Goal: Information Seeking & Learning: Learn about a topic

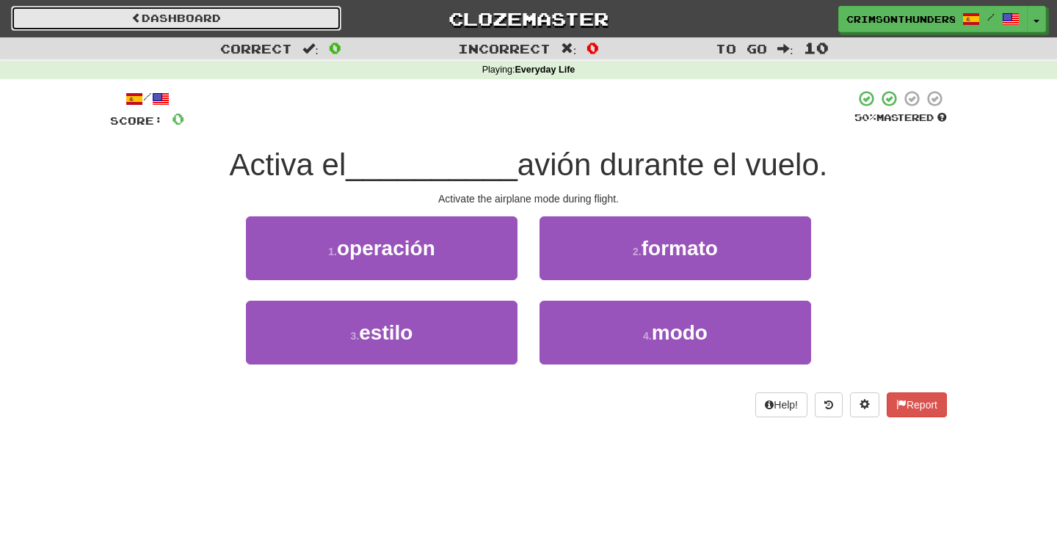
click at [252, 17] on link "Dashboard" at bounding box center [176, 18] width 330 height 25
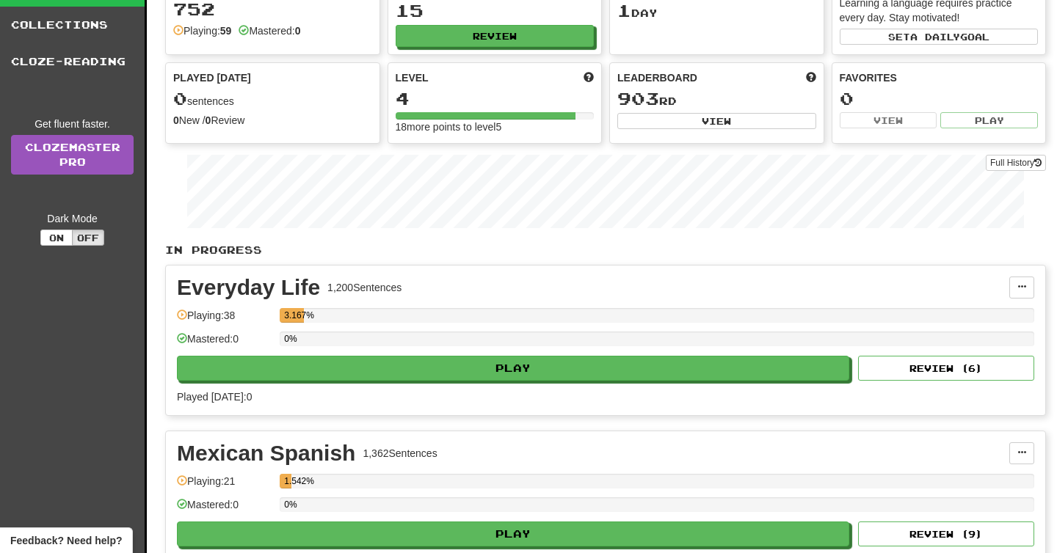
scroll to position [118, 0]
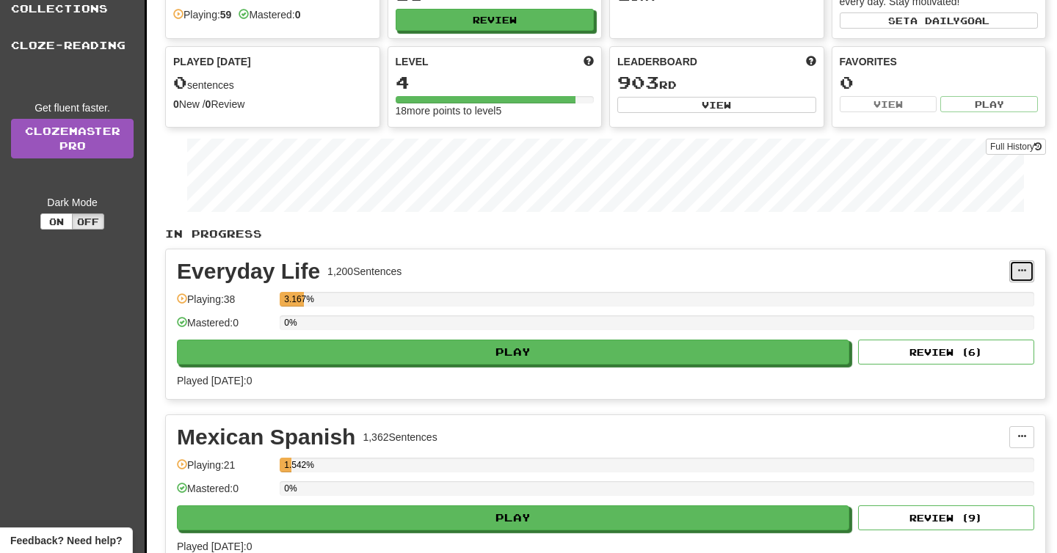
click at [1018, 276] on button at bounding box center [1021, 272] width 25 height 22
click at [672, 302] on div "3.167%" at bounding box center [657, 299] width 755 height 15
click at [1011, 263] on button at bounding box center [1021, 272] width 25 height 22
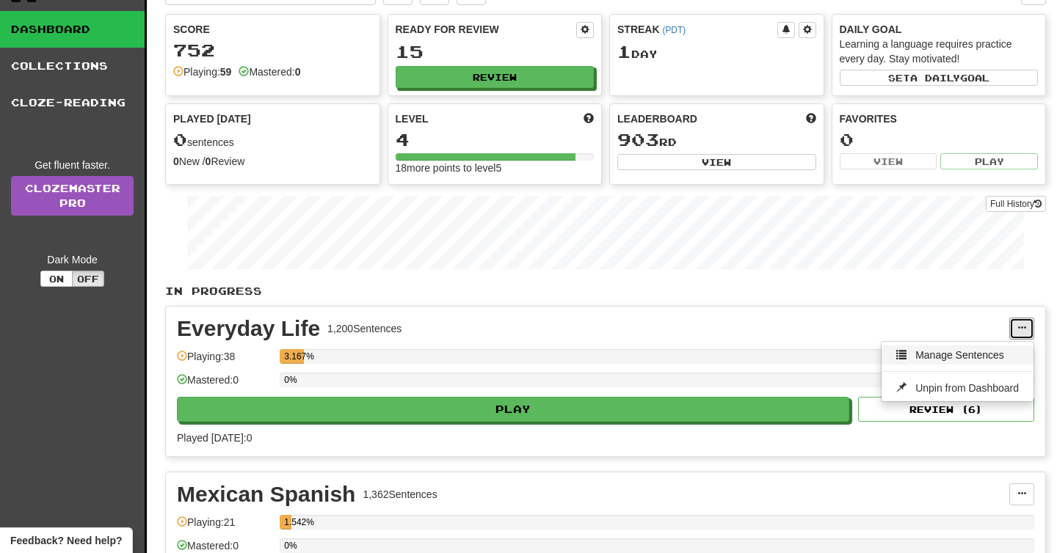
scroll to position [0, 0]
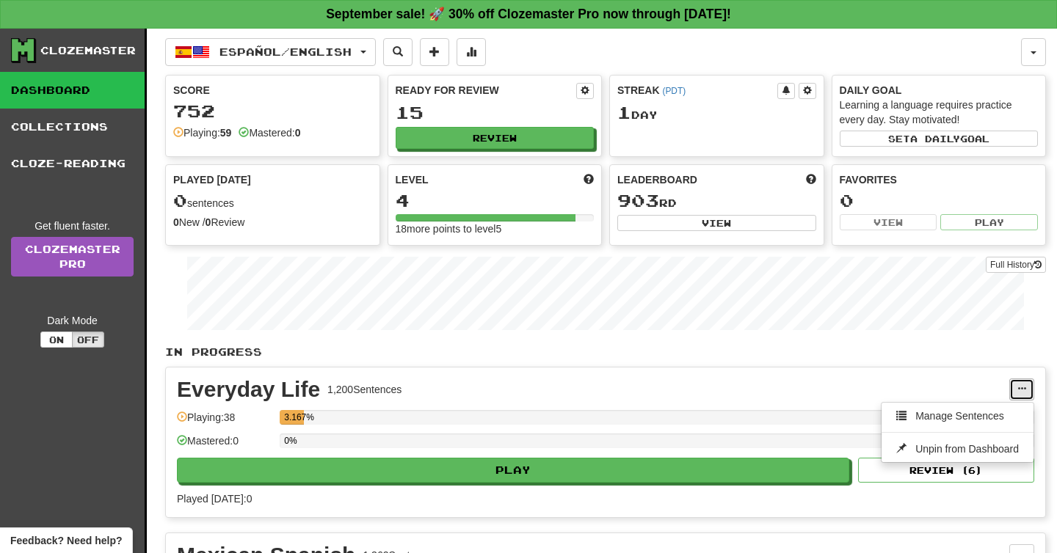
click at [1012, 385] on button at bounding box center [1021, 390] width 25 height 22
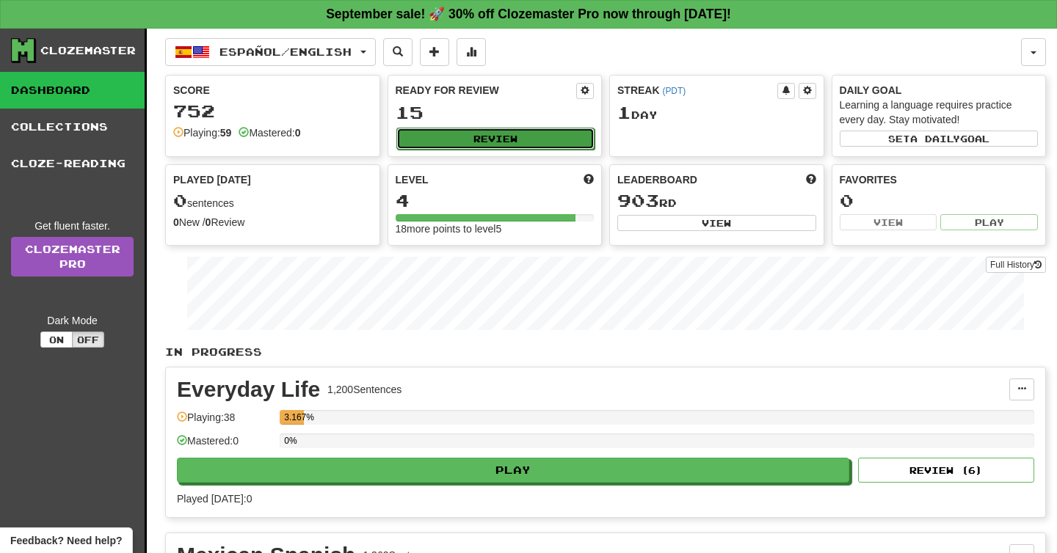
click at [442, 136] on button "Review" at bounding box center [495, 139] width 199 height 22
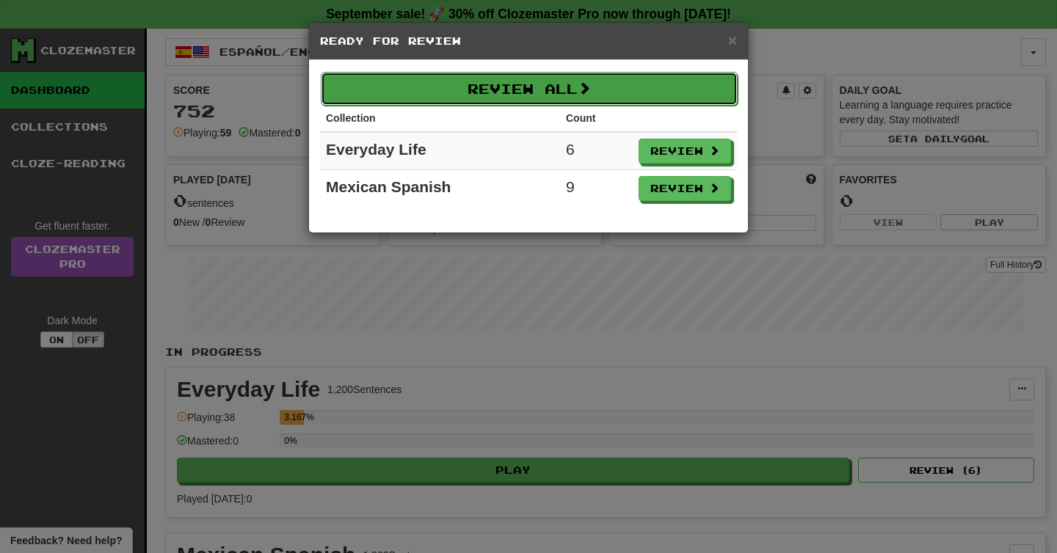
click at [609, 90] on button "Review All" at bounding box center [529, 89] width 417 height 34
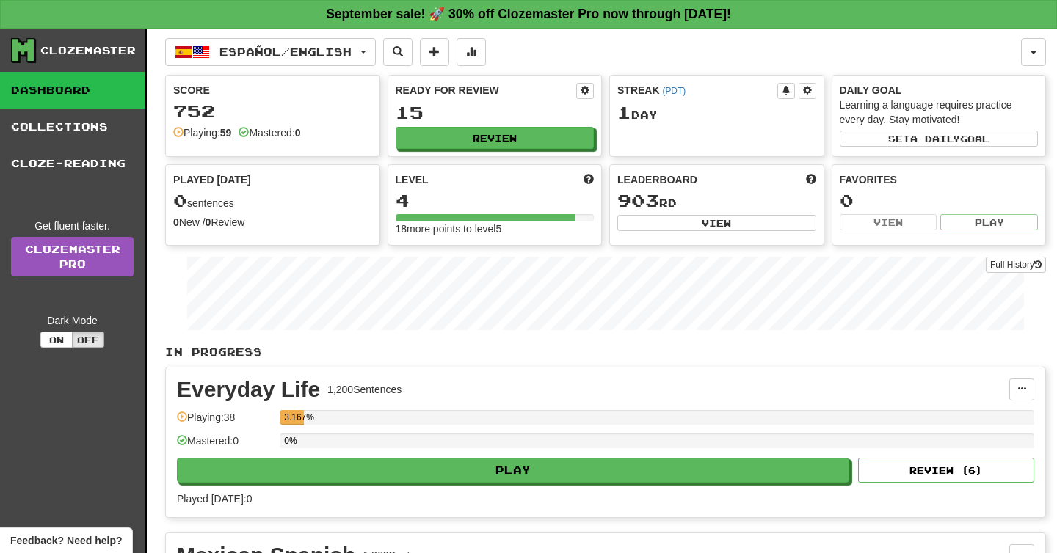
select select "**"
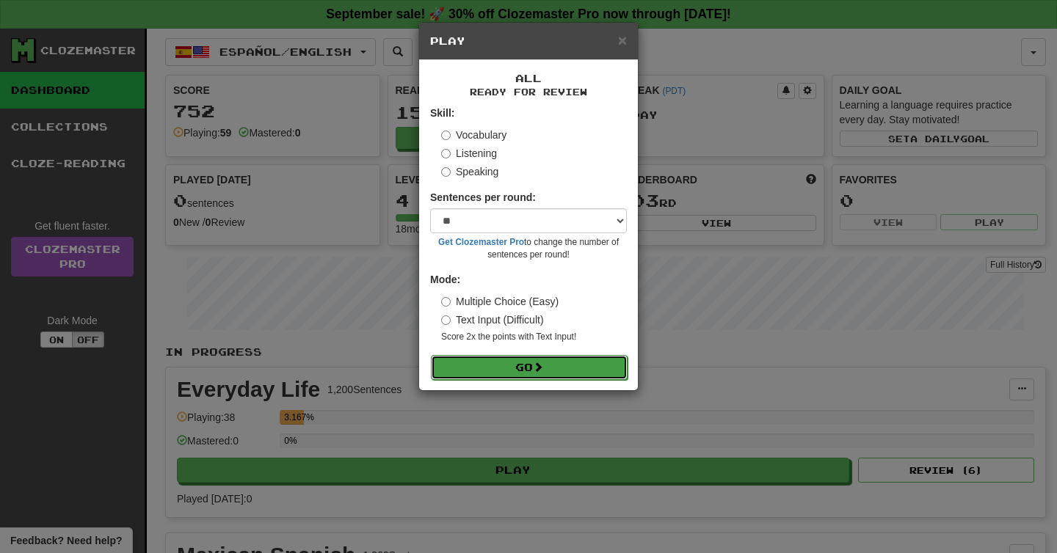
click at [527, 369] on button "Go" at bounding box center [529, 367] width 197 height 25
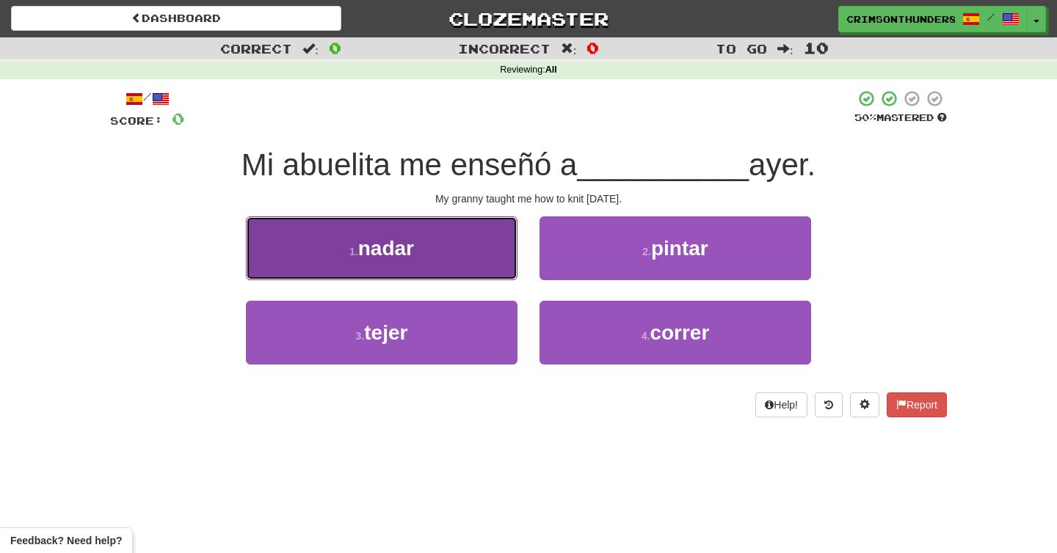
click at [351, 237] on button "1 . nadar" at bounding box center [382, 249] width 272 height 64
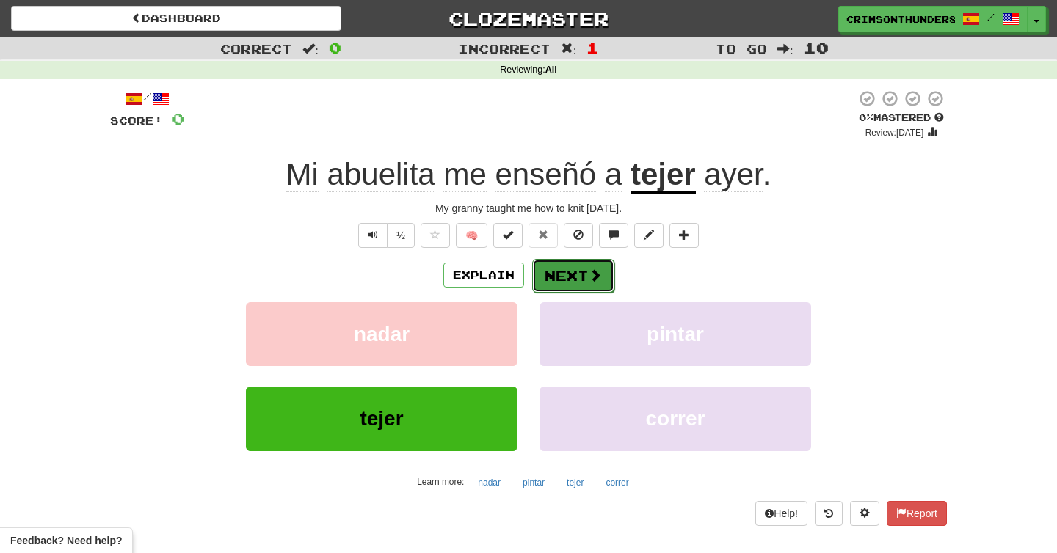
click at [567, 288] on button "Next" at bounding box center [573, 276] width 82 height 34
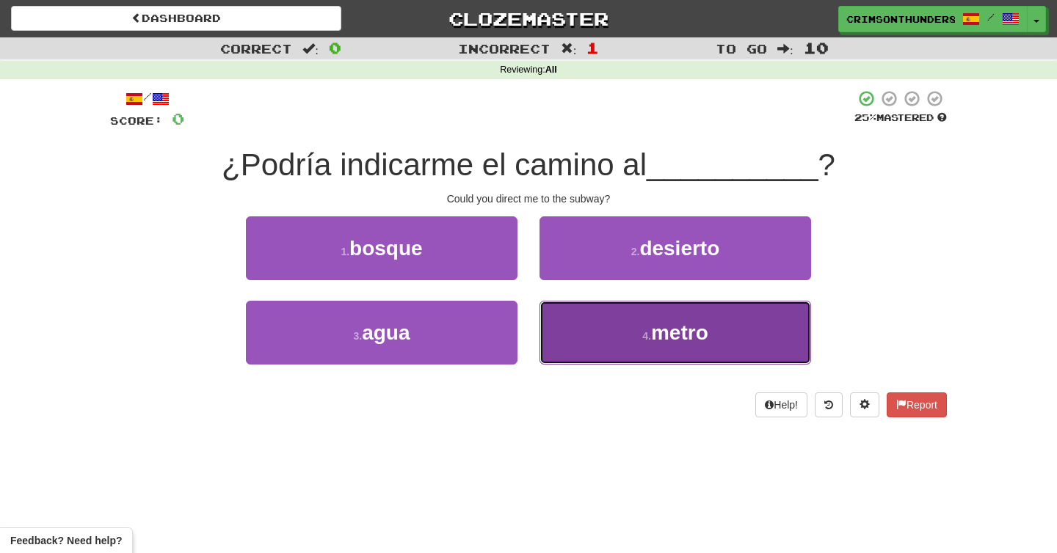
click at [603, 351] on button "4 . metro" at bounding box center [675, 333] width 272 height 64
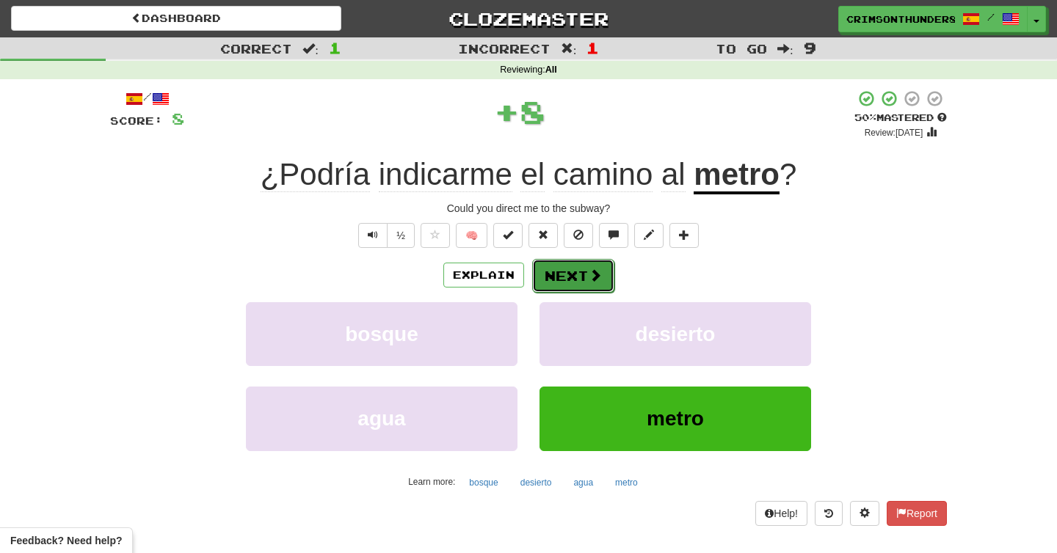
click at [577, 287] on button "Next" at bounding box center [573, 276] width 82 height 34
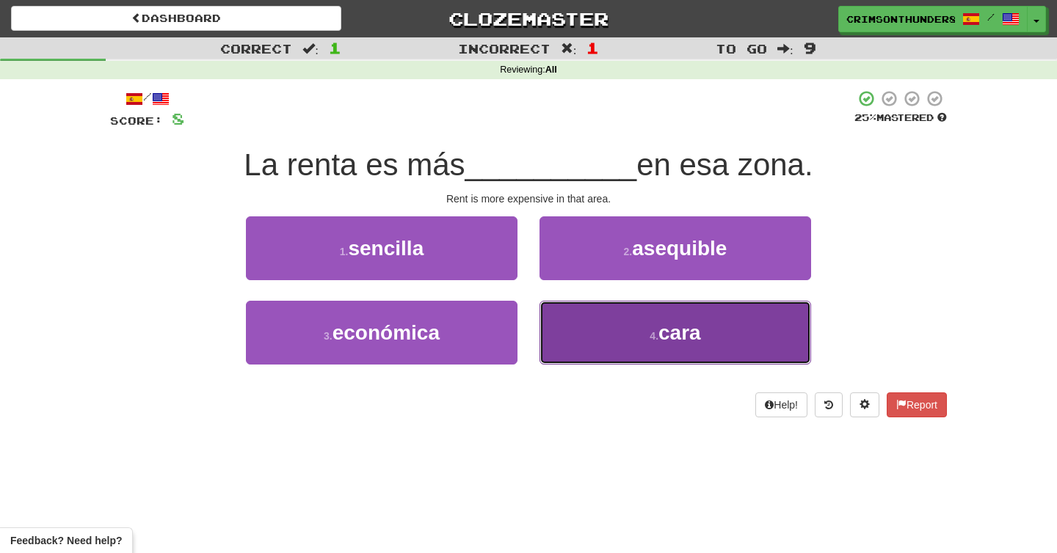
click at [656, 346] on button "4 . cara" at bounding box center [675, 333] width 272 height 64
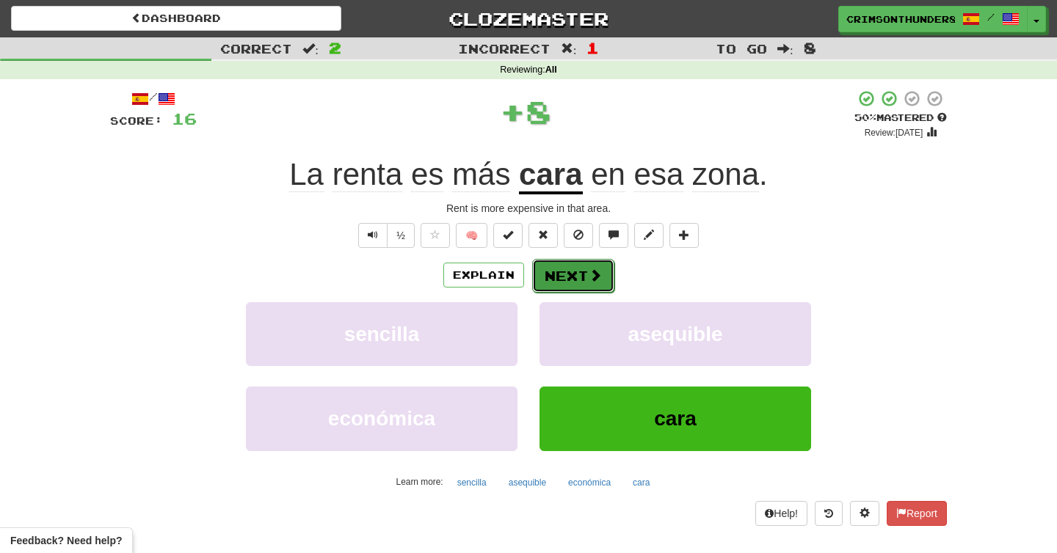
click at [555, 267] on button "Next" at bounding box center [573, 276] width 82 height 34
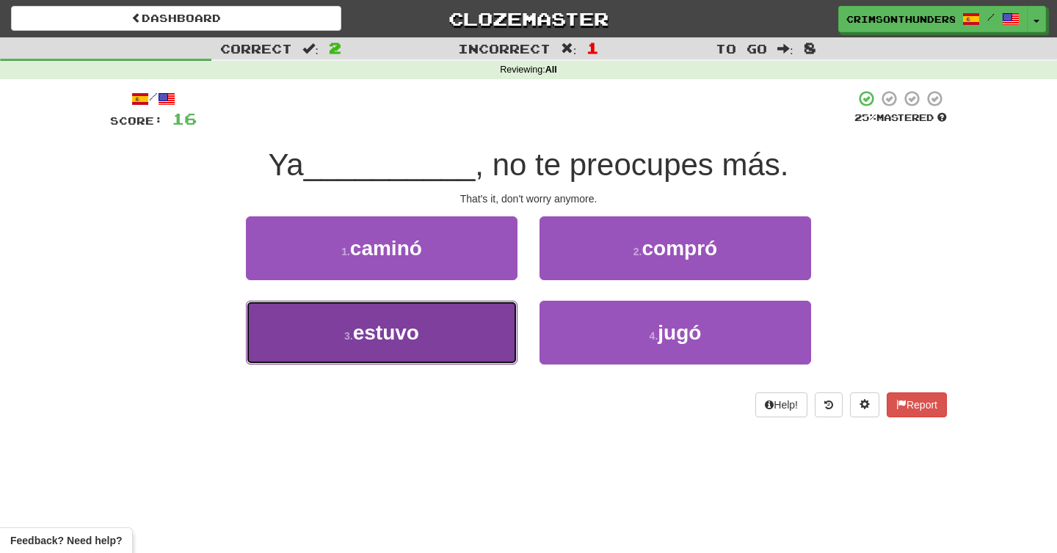
click at [415, 333] on span "estuvo" at bounding box center [386, 332] width 66 height 23
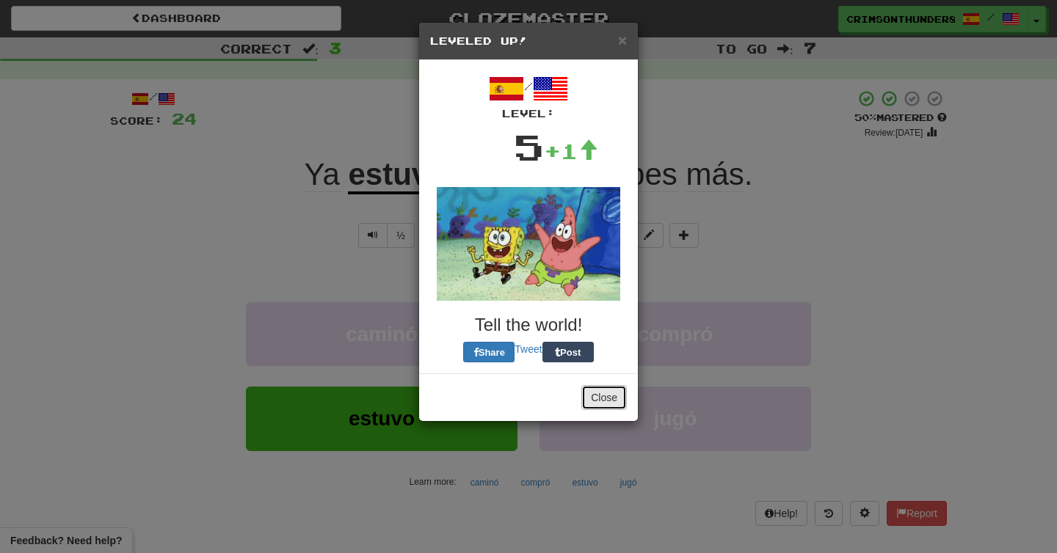
click at [600, 397] on button "Close" at bounding box center [604, 397] width 46 height 25
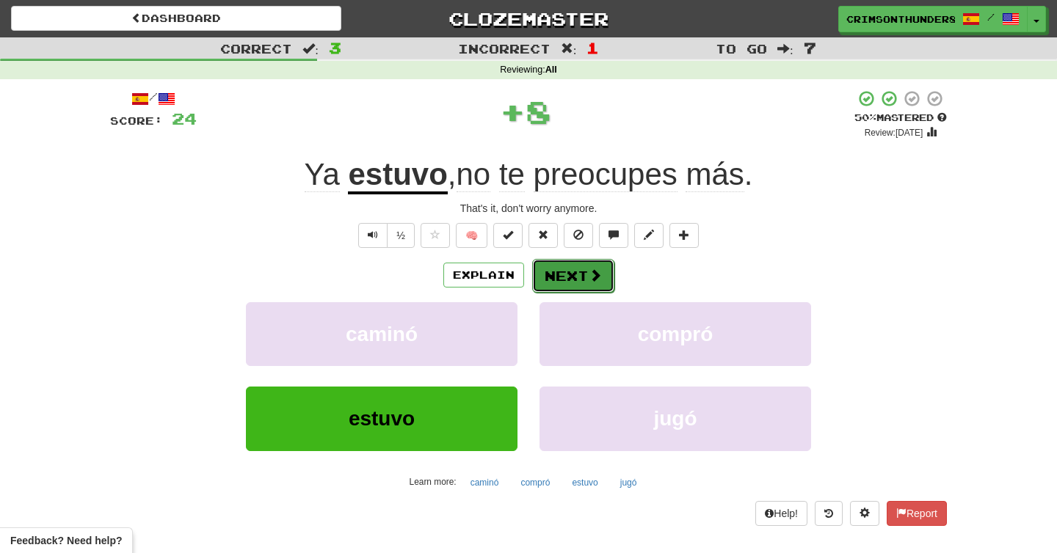
click at [571, 287] on button "Next" at bounding box center [573, 276] width 82 height 34
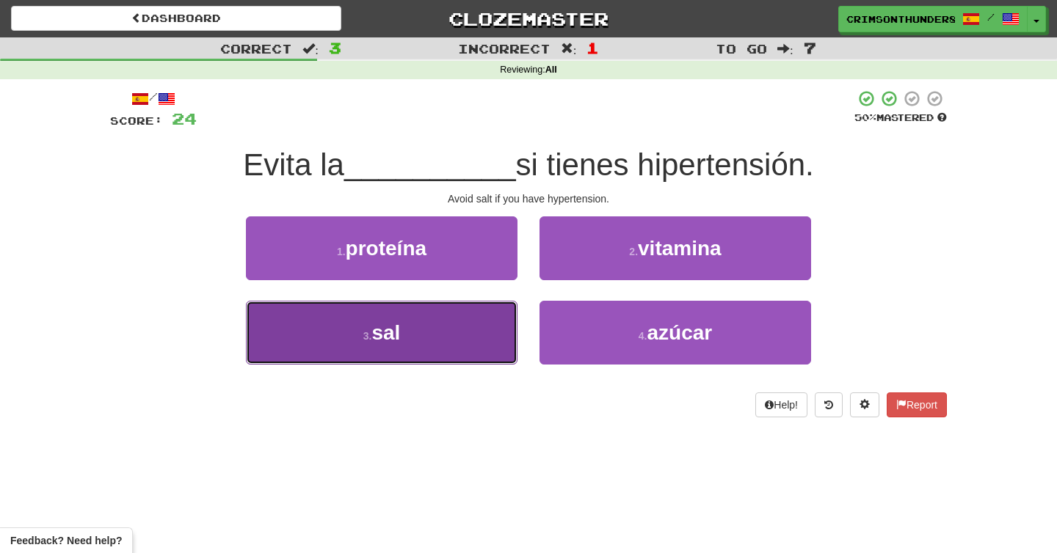
click at [385, 318] on button "3 . sal" at bounding box center [382, 333] width 272 height 64
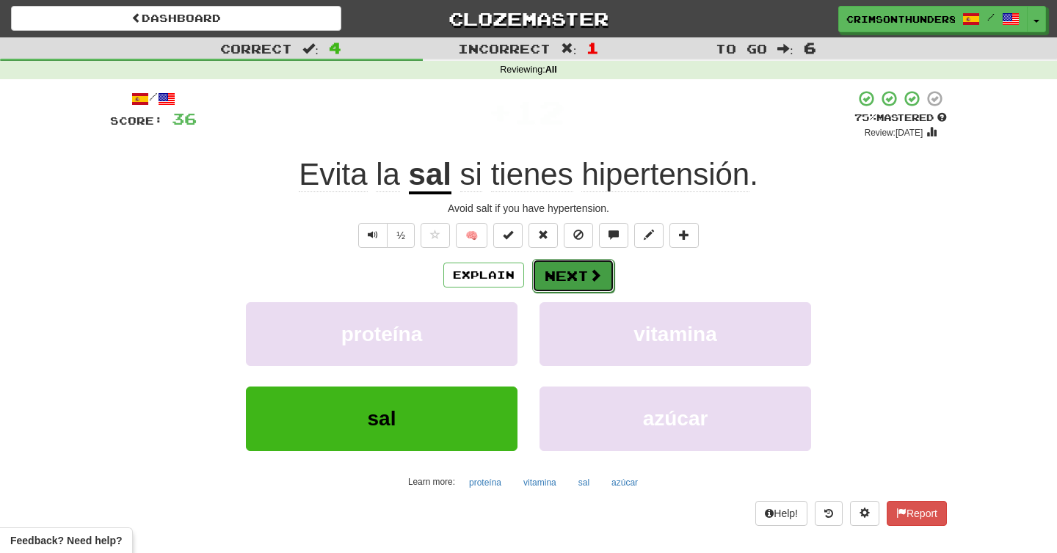
click at [570, 291] on button "Next" at bounding box center [573, 276] width 82 height 34
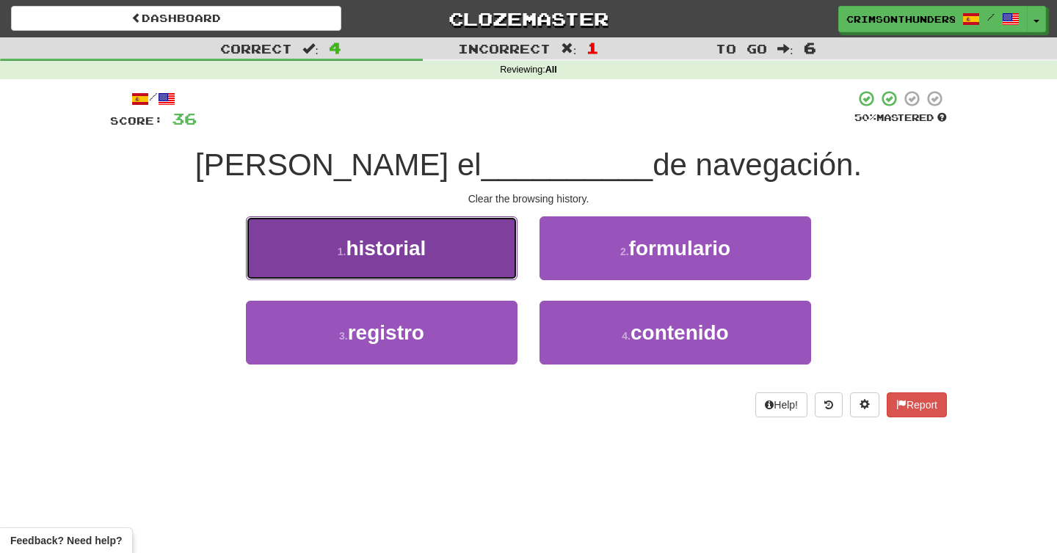
click at [390, 271] on button "1 . historial" at bounding box center [382, 249] width 272 height 64
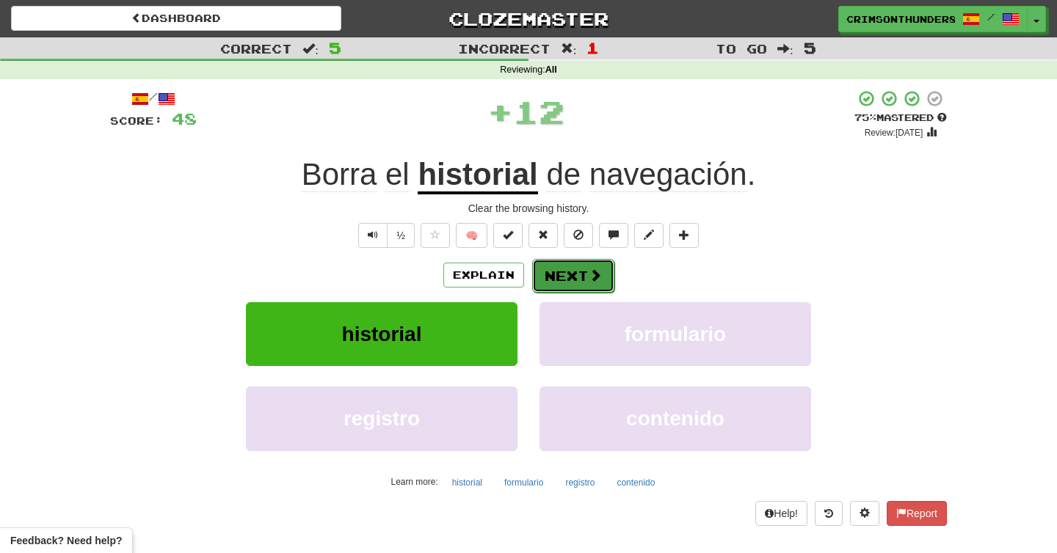
click at [573, 269] on button "Next" at bounding box center [573, 276] width 82 height 34
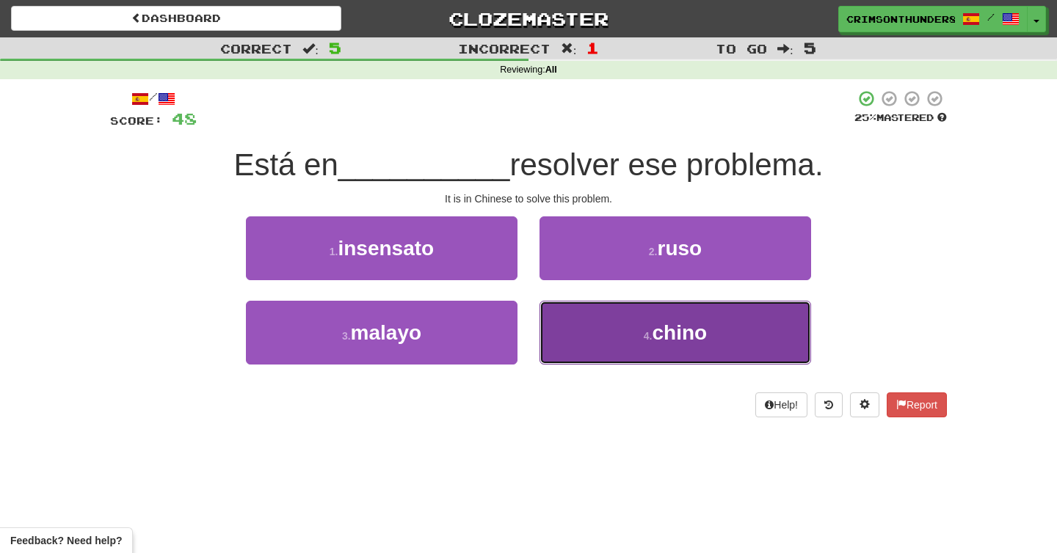
click at [599, 327] on button "4 . chino" at bounding box center [675, 333] width 272 height 64
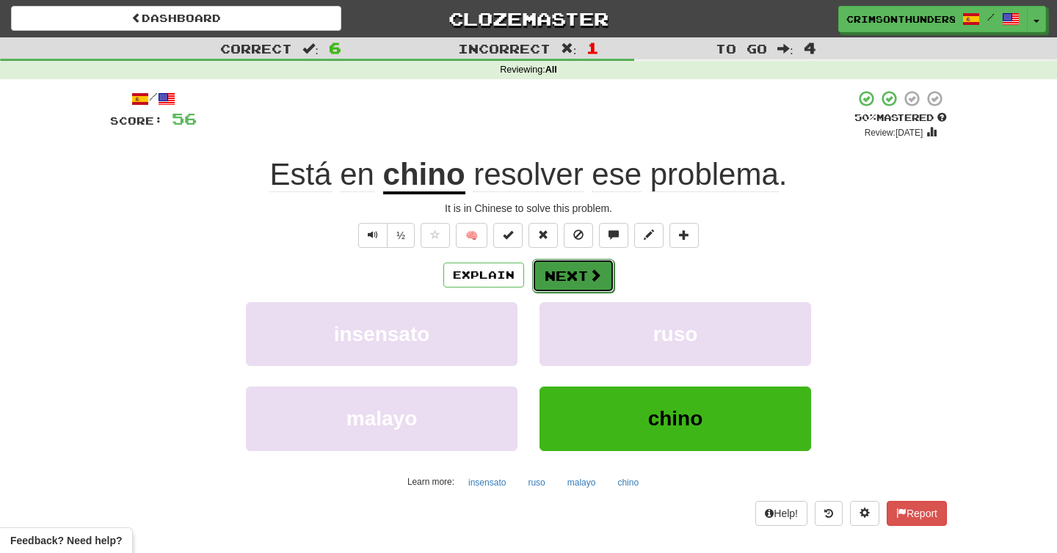
click at [545, 275] on button "Next" at bounding box center [573, 276] width 82 height 34
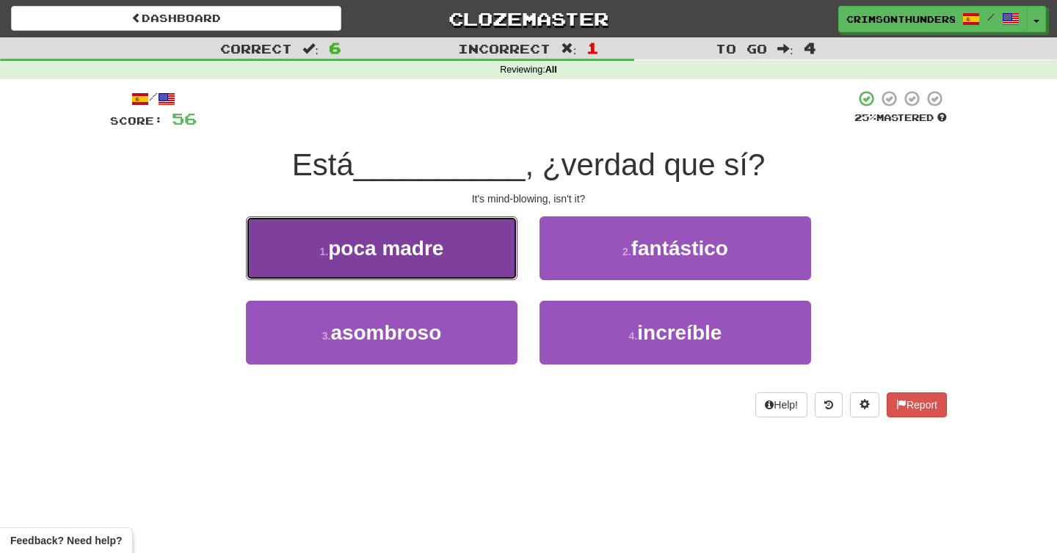
click at [407, 228] on button "1 . poca madre" at bounding box center [382, 249] width 272 height 64
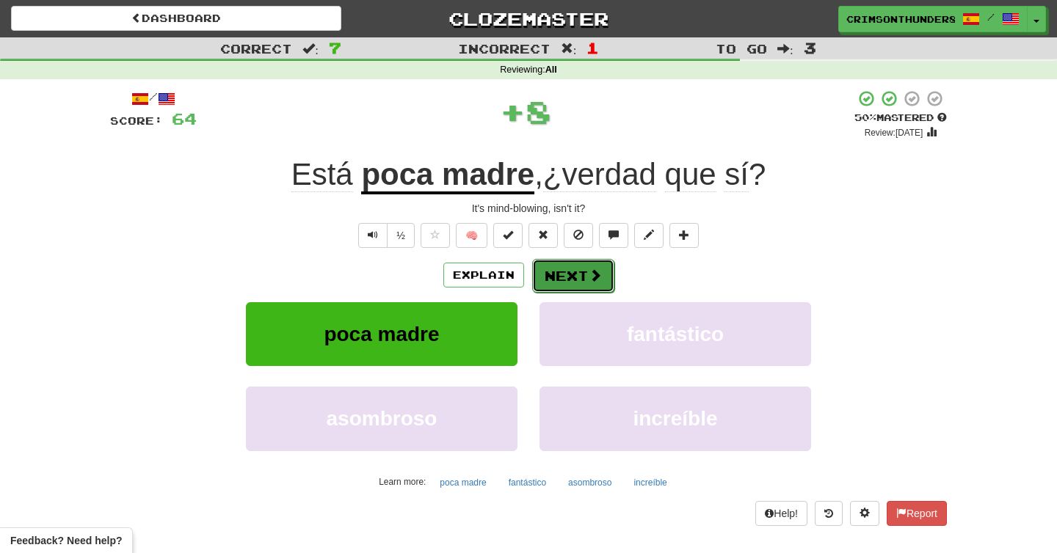
click at [592, 266] on button "Next" at bounding box center [573, 276] width 82 height 34
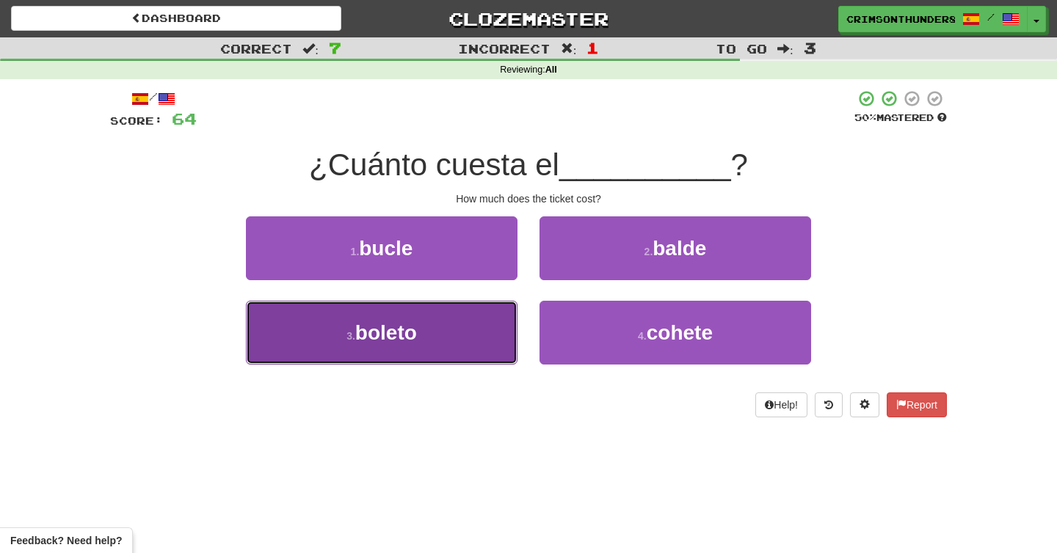
click at [460, 317] on button "3 . boleto" at bounding box center [382, 333] width 272 height 64
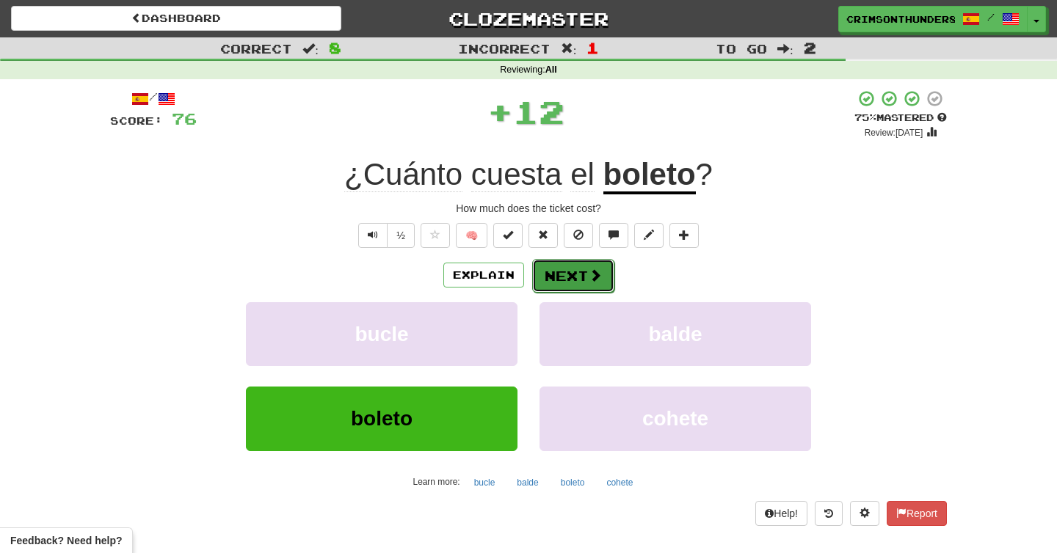
click at [580, 291] on button "Next" at bounding box center [573, 276] width 82 height 34
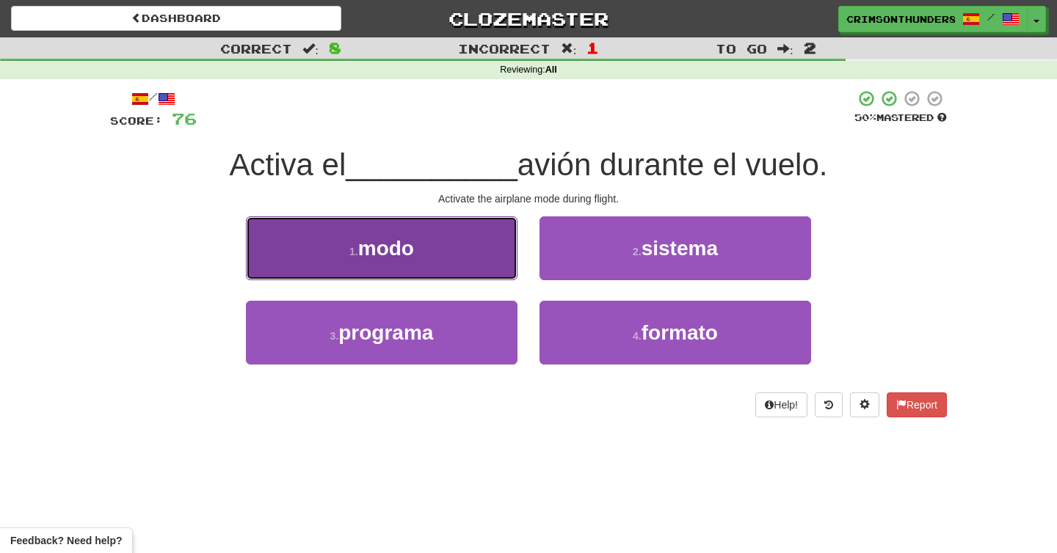
click at [446, 258] on button "1 . modo" at bounding box center [382, 249] width 272 height 64
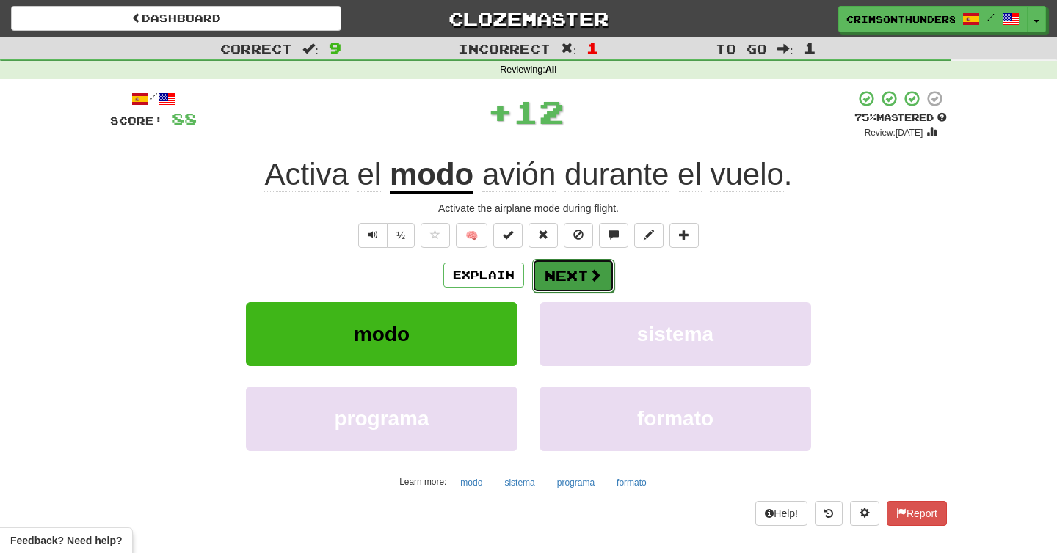
click at [574, 282] on button "Next" at bounding box center [573, 276] width 82 height 34
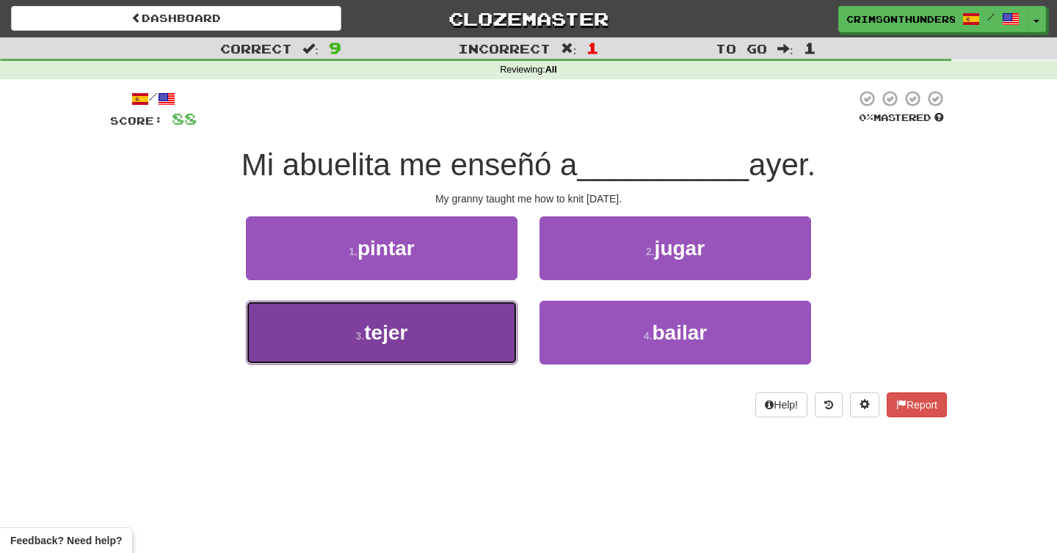
click at [478, 344] on button "3 . tejer" at bounding box center [382, 333] width 272 height 64
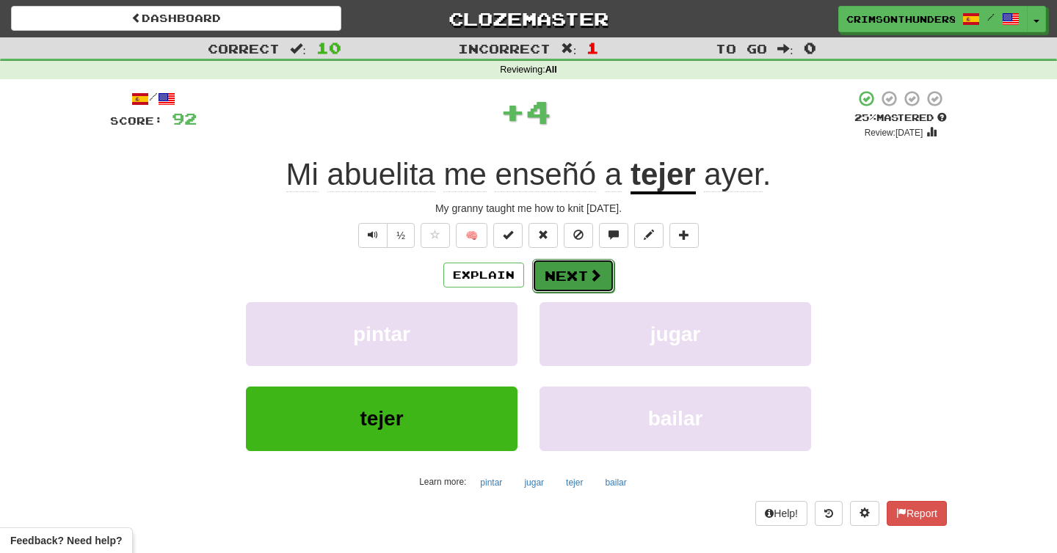
click at [564, 268] on button "Next" at bounding box center [573, 276] width 82 height 34
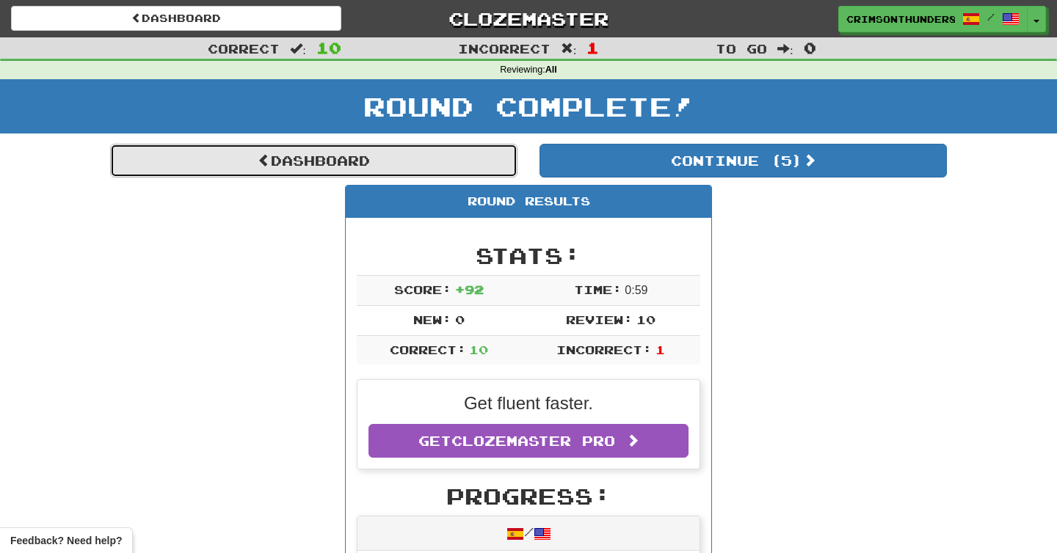
click at [463, 163] on link "Dashboard" at bounding box center [313, 161] width 407 height 34
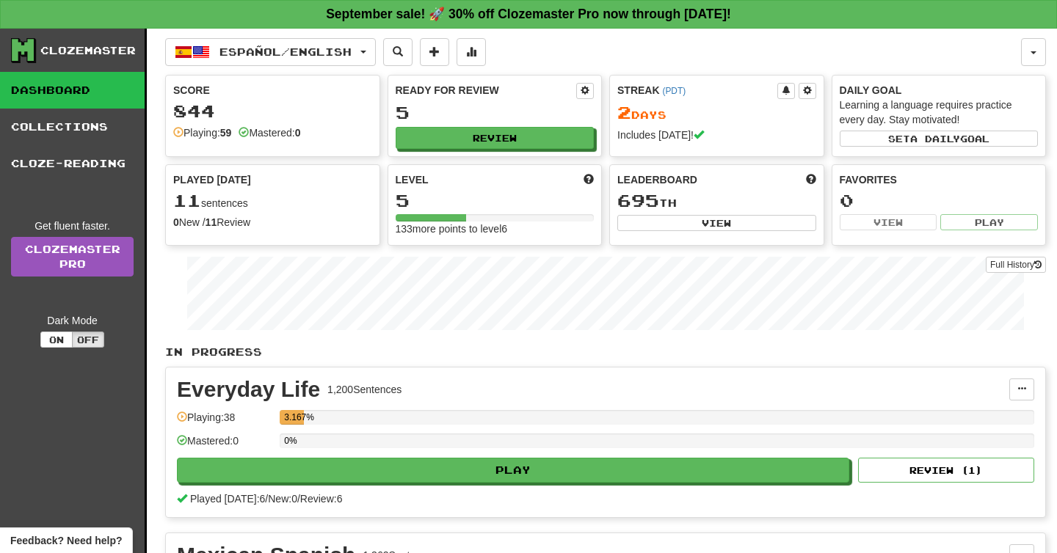
click at [505, 150] on div "Ready for Review 5 Review" at bounding box center [495, 116] width 214 height 81
click at [505, 147] on button "Review" at bounding box center [495, 139] width 199 height 22
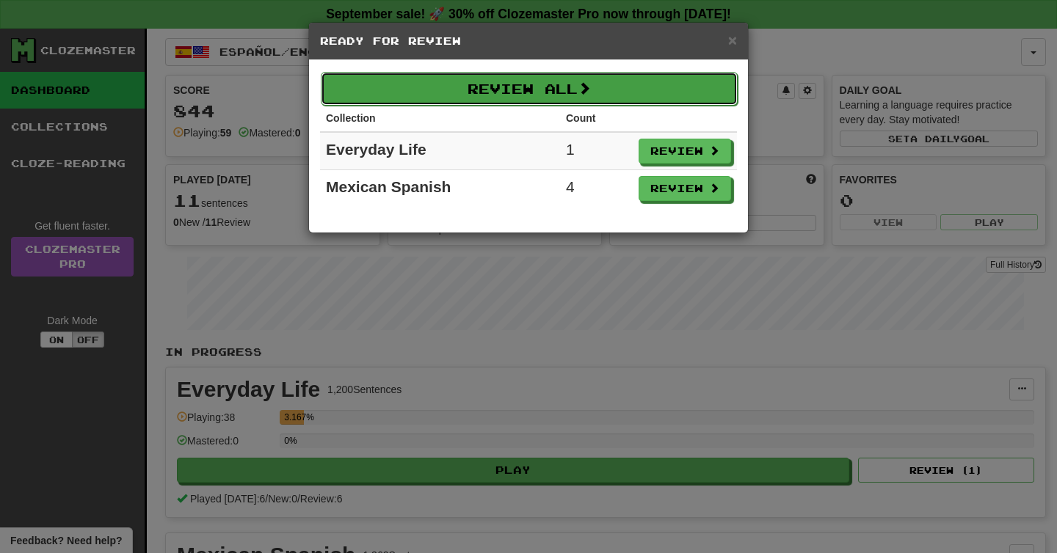
click at [651, 90] on button "Review All" at bounding box center [529, 89] width 417 height 34
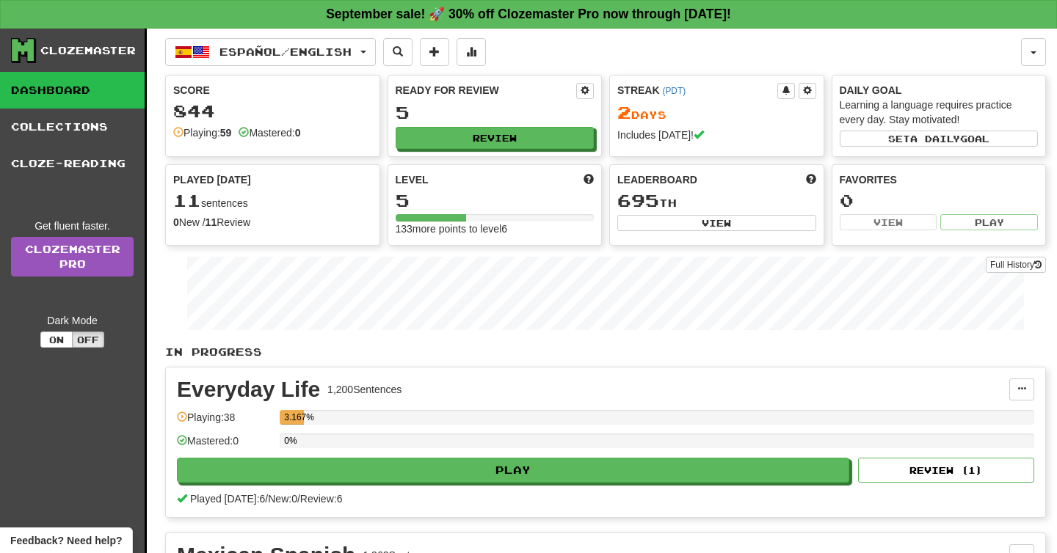
select select "**"
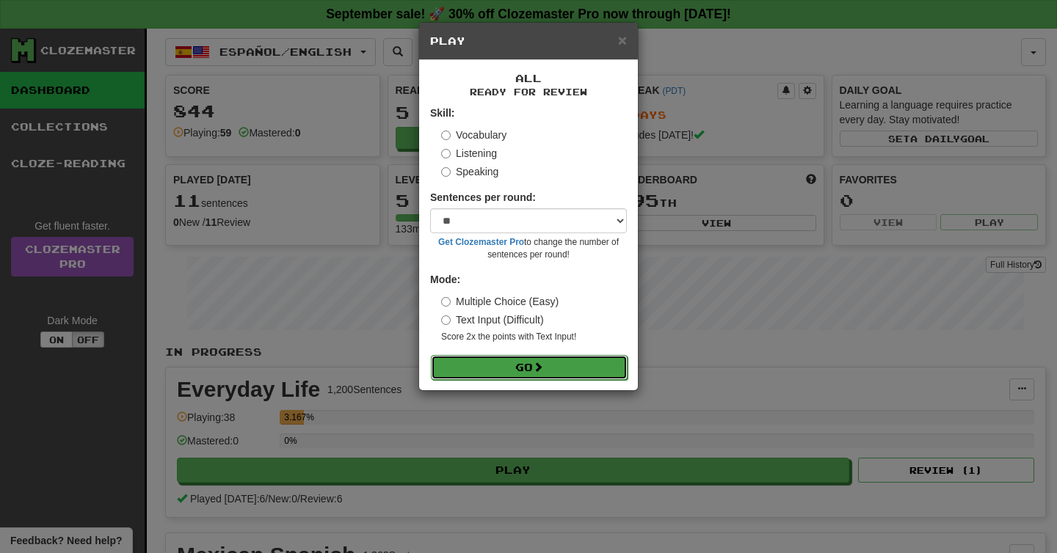
click at [553, 365] on button "Go" at bounding box center [529, 367] width 197 height 25
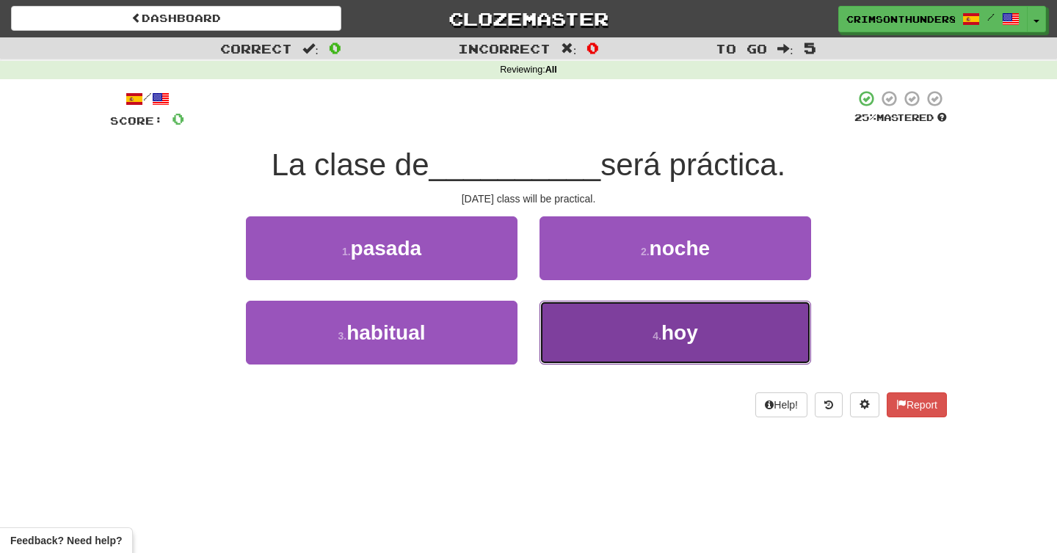
click at [591, 334] on button "4 . hoy" at bounding box center [675, 333] width 272 height 64
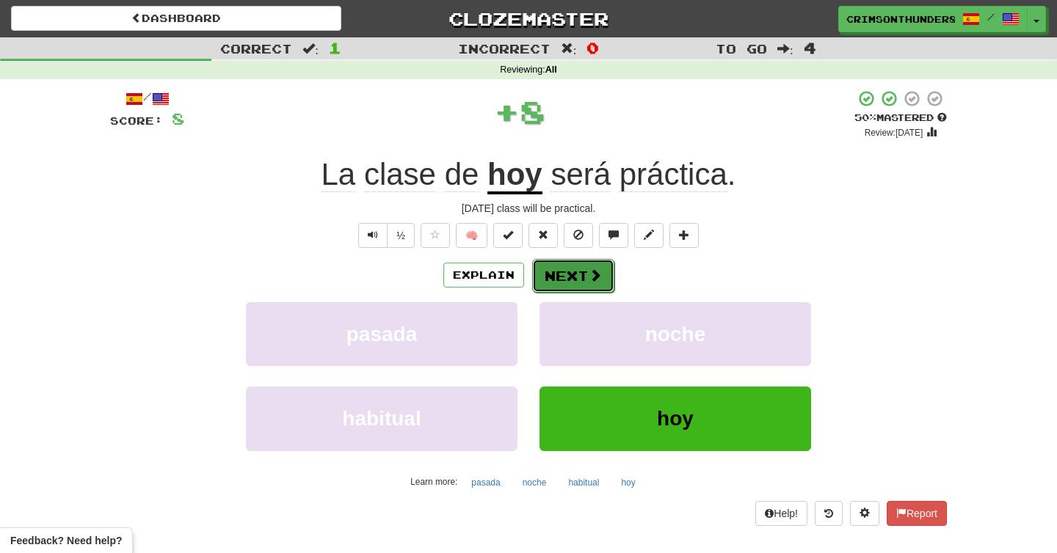
click at [578, 284] on button "Next" at bounding box center [573, 276] width 82 height 34
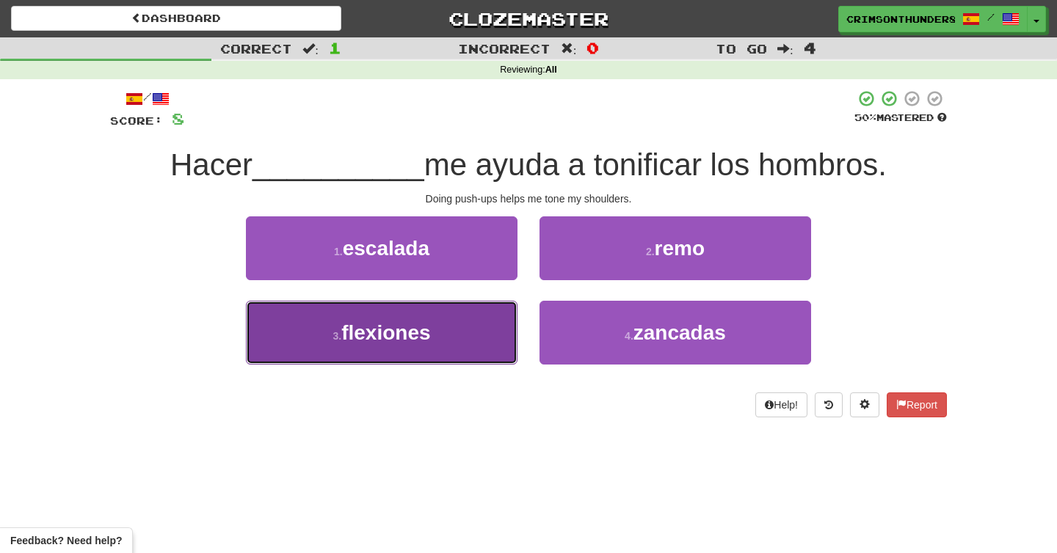
click at [457, 327] on button "3 . flexiones" at bounding box center [382, 333] width 272 height 64
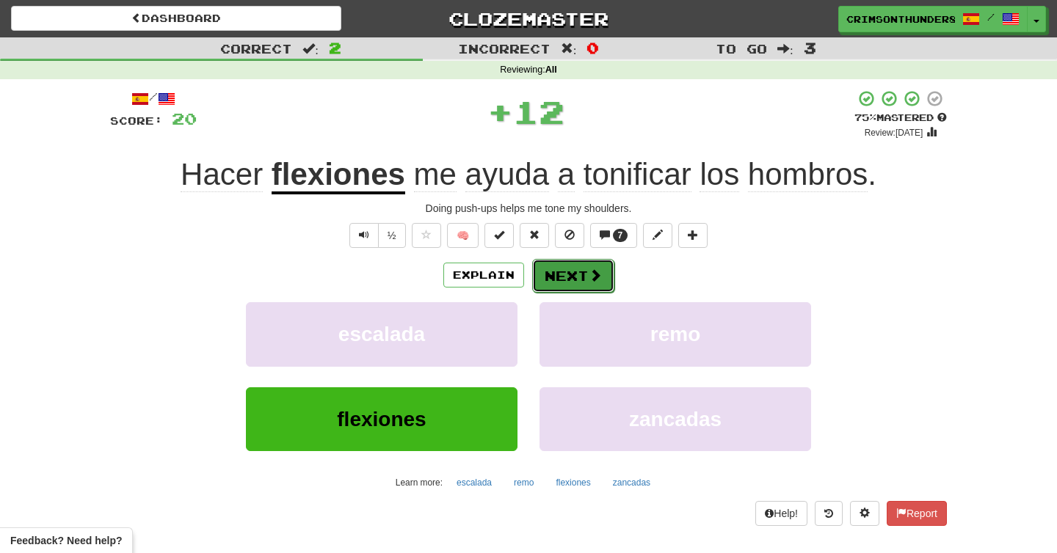
click at [581, 291] on button "Next" at bounding box center [573, 276] width 82 height 34
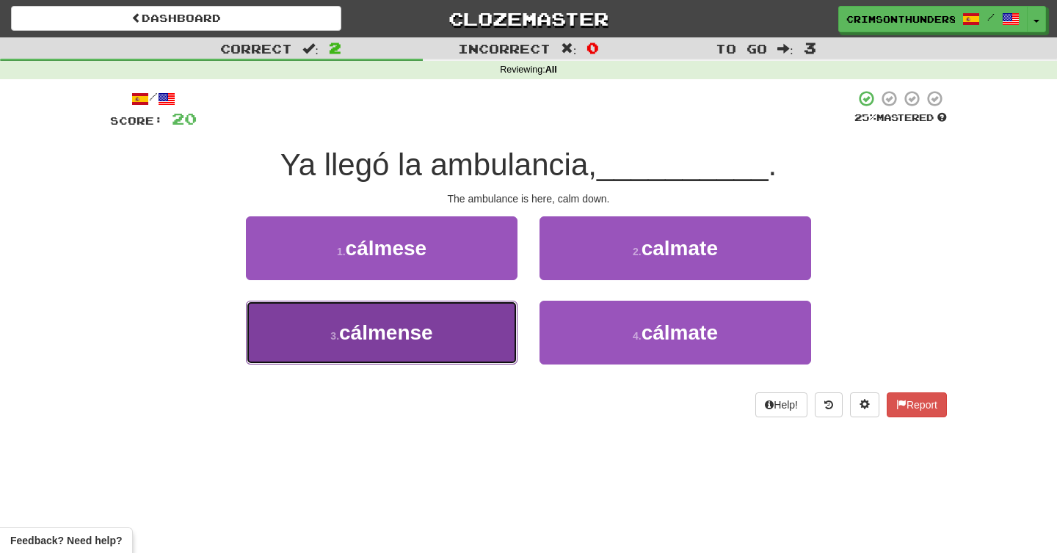
click at [453, 329] on button "3 . cálmense" at bounding box center [382, 333] width 272 height 64
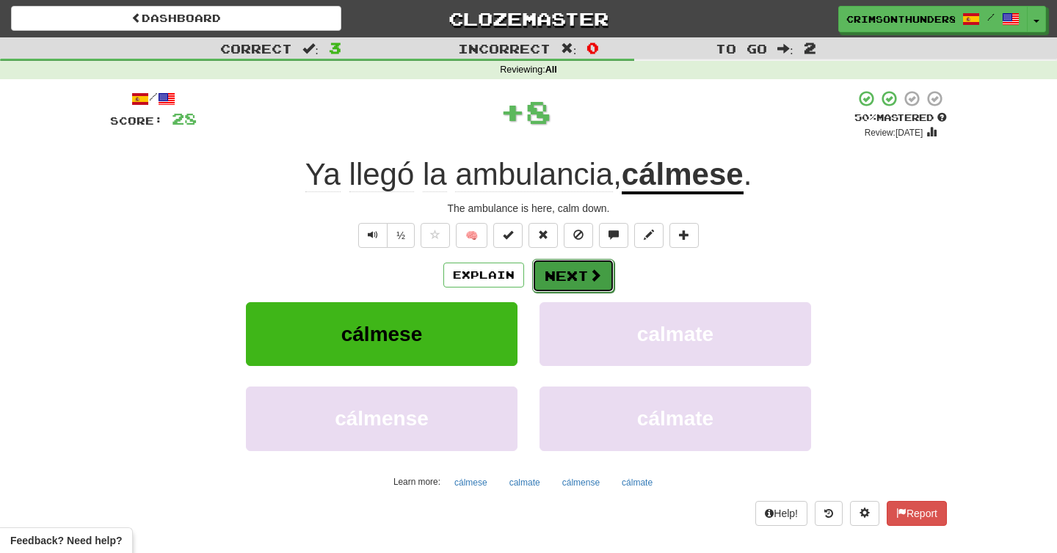
click at [560, 285] on button "Next" at bounding box center [573, 276] width 82 height 34
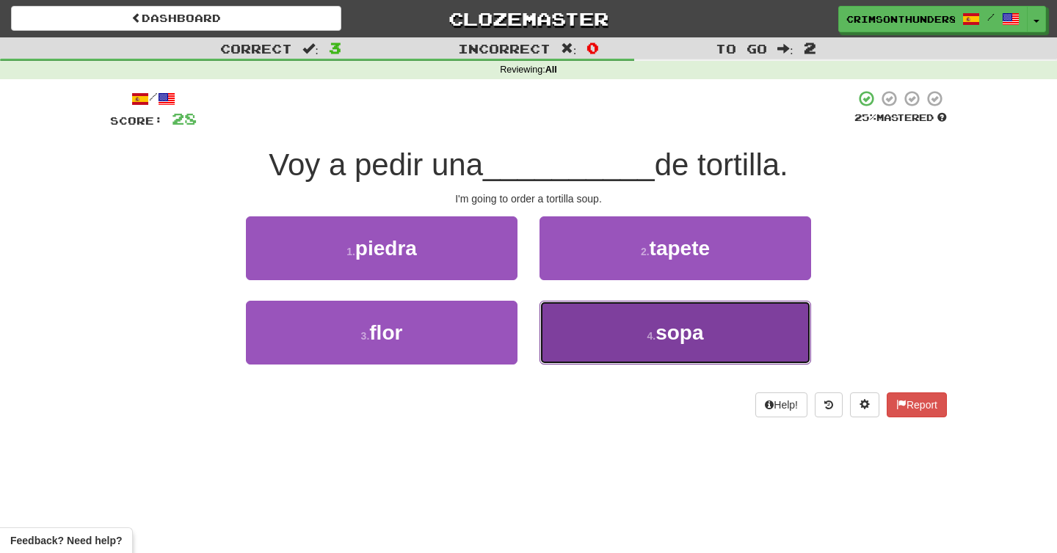
click at [606, 327] on button "4 . sopa" at bounding box center [675, 333] width 272 height 64
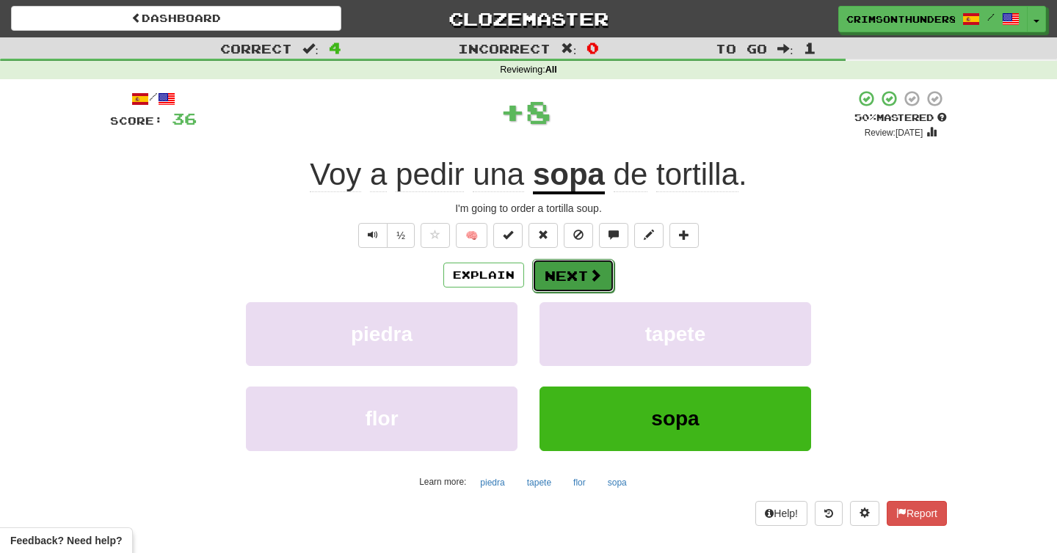
click at [581, 282] on button "Next" at bounding box center [573, 276] width 82 height 34
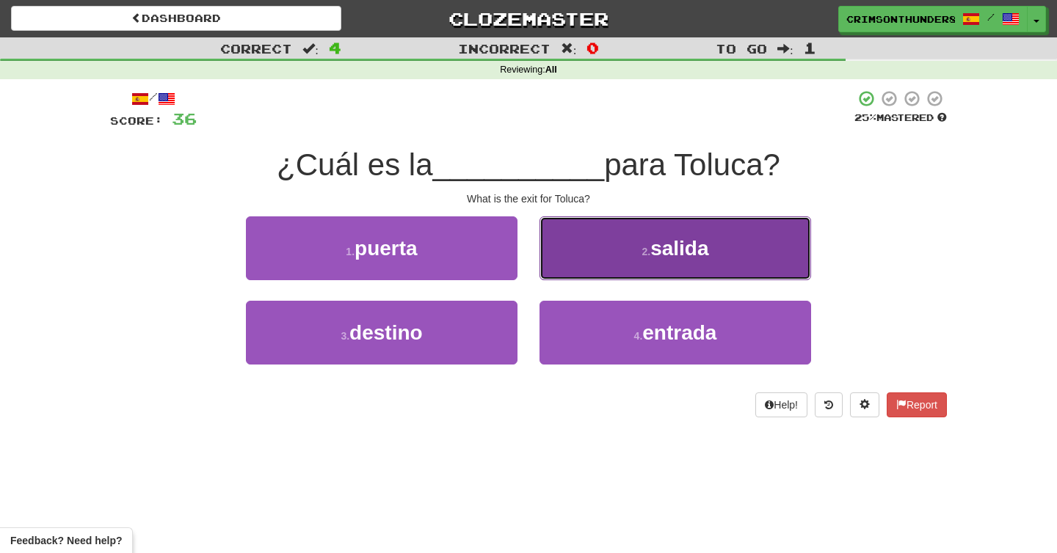
click at [620, 275] on button "2 . salida" at bounding box center [675, 249] width 272 height 64
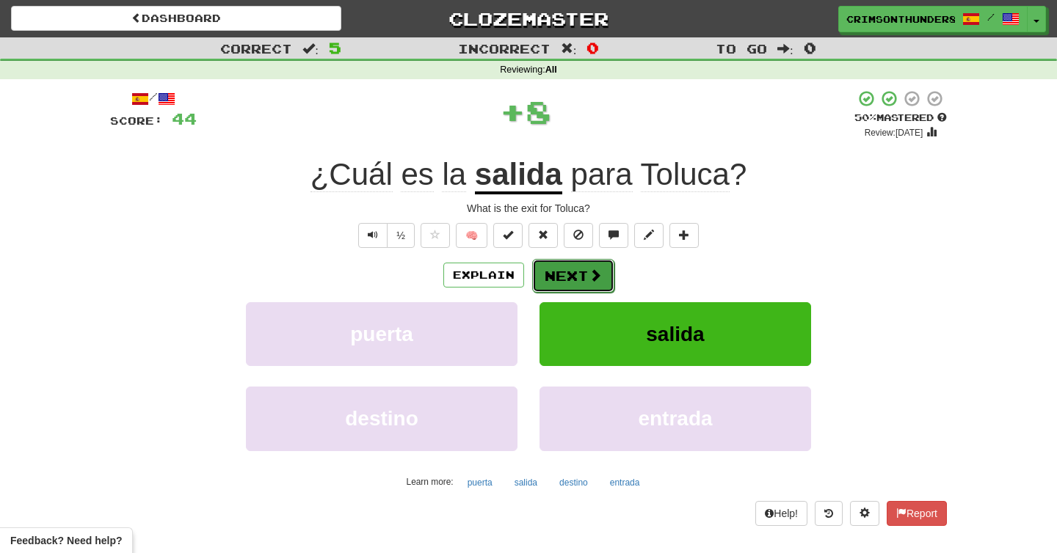
click at [585, 269] on button "Next" at bounding box center [573, 276] width 82 height 34
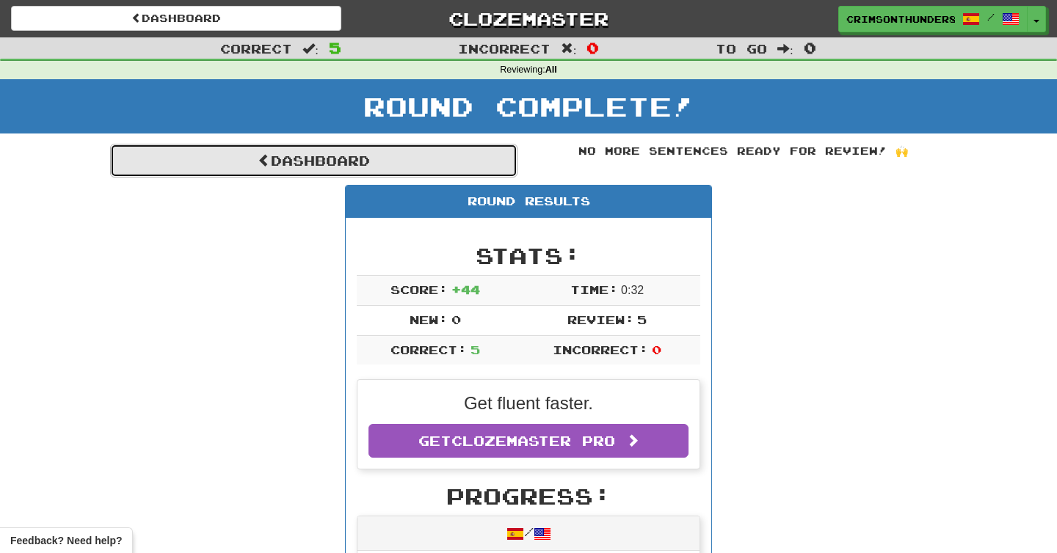
click at [271, 170] on link "Dashboard" at bounding box center [313, 161] width 407 height 34
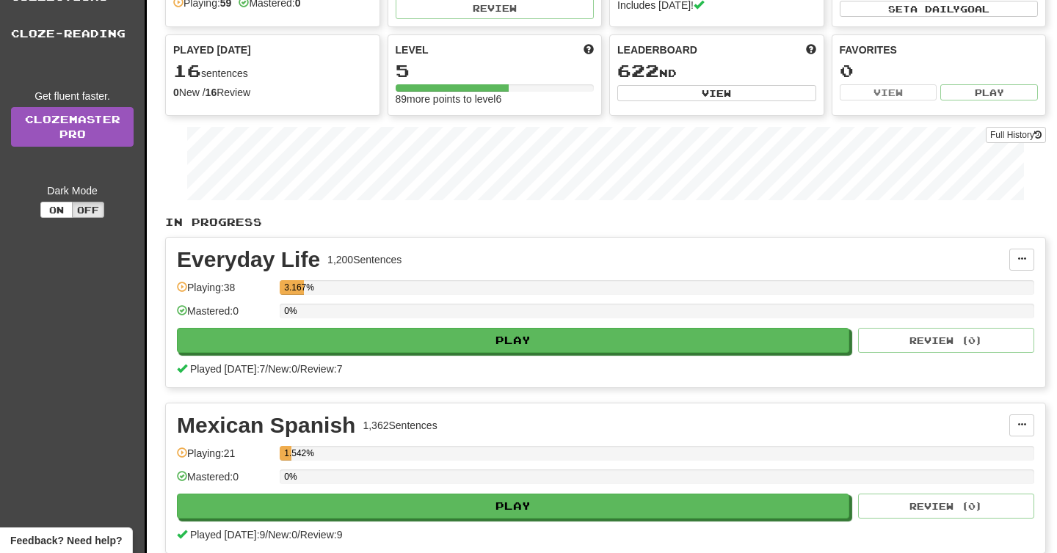
scroll to position [208, 0]
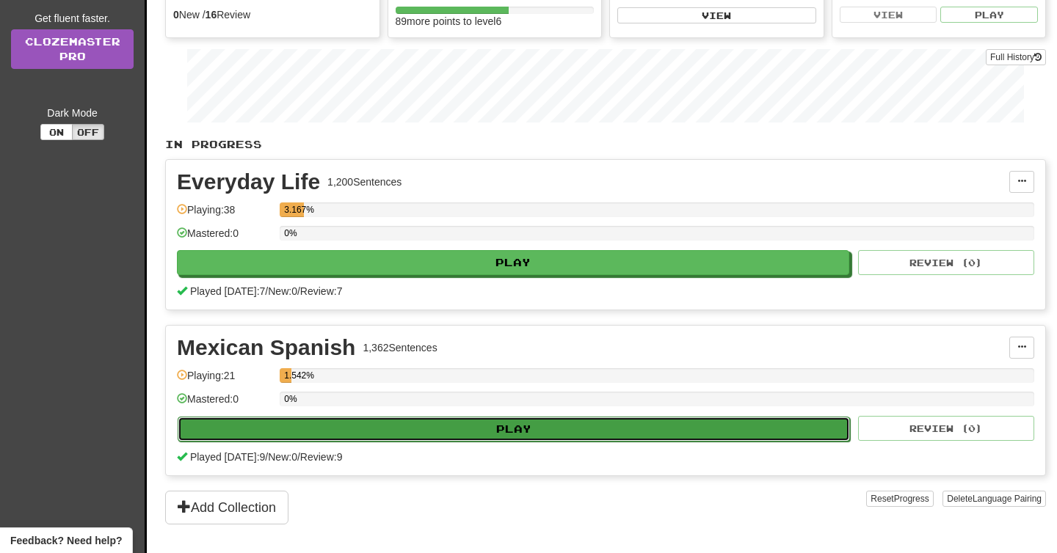
click at [414, 437] on button "Play" at bounding box center [514, 429] width 672 height 25
select select "**"
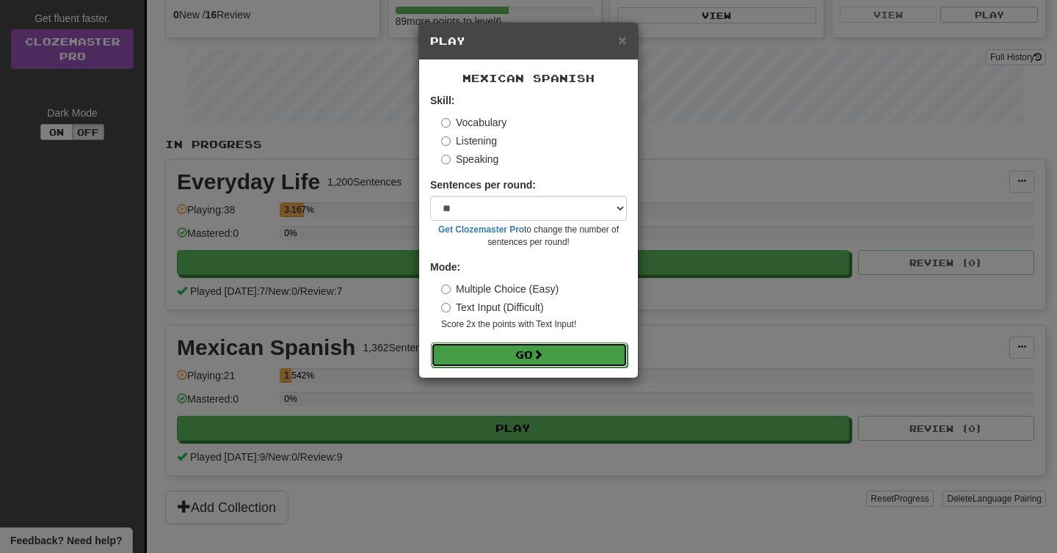
click at [470, 355] on button "Go" at bounding box center [529, 355] width 197 height 25
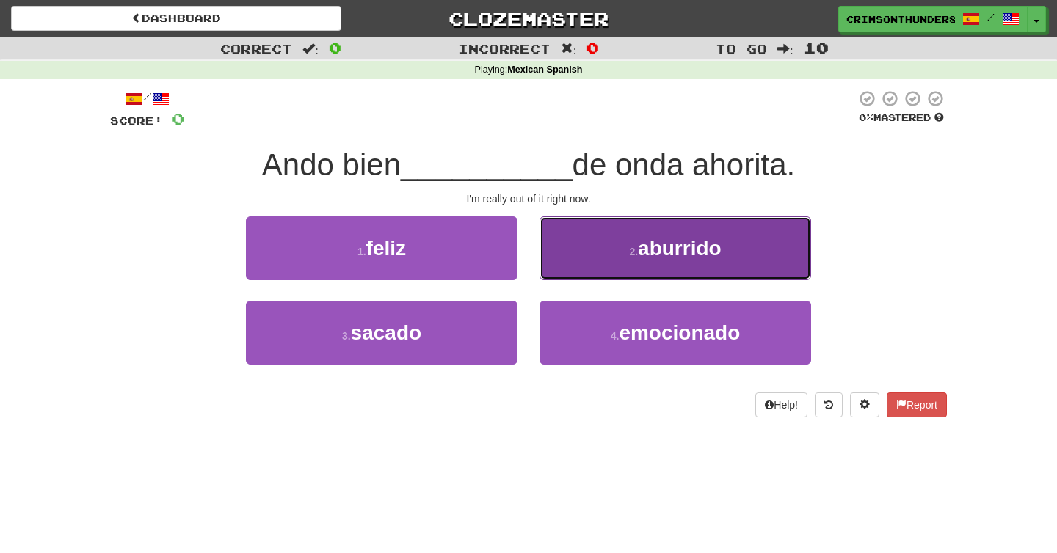
click at [589, 272] on button "2 . aburrido" at bounding box center [675, 249] width 272 height 64
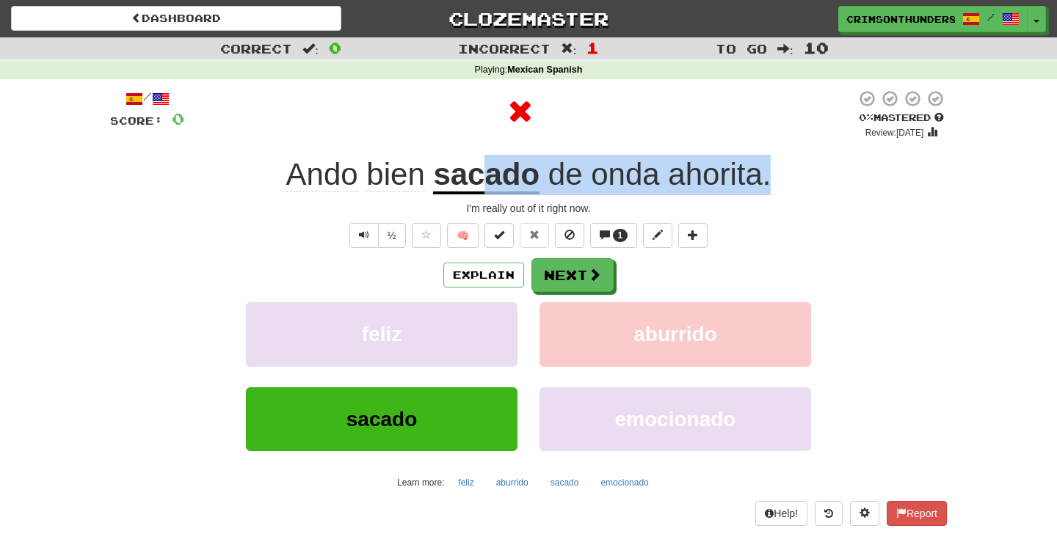
click at [479, 195] on div "/ Score: 0 0 % Mastered Review: 2025-09-16 Ando bien sacado de onda ahorita . I…" at bounding box center [528, 308] width 837 height 437
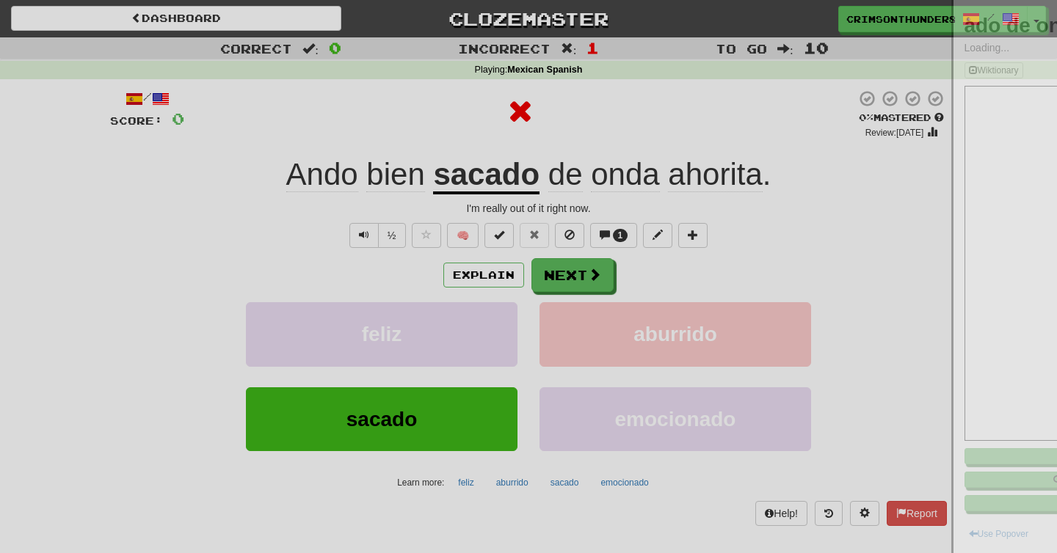
click at [479, 189] on div at bounding box center [528, 276] width 1057 height 553
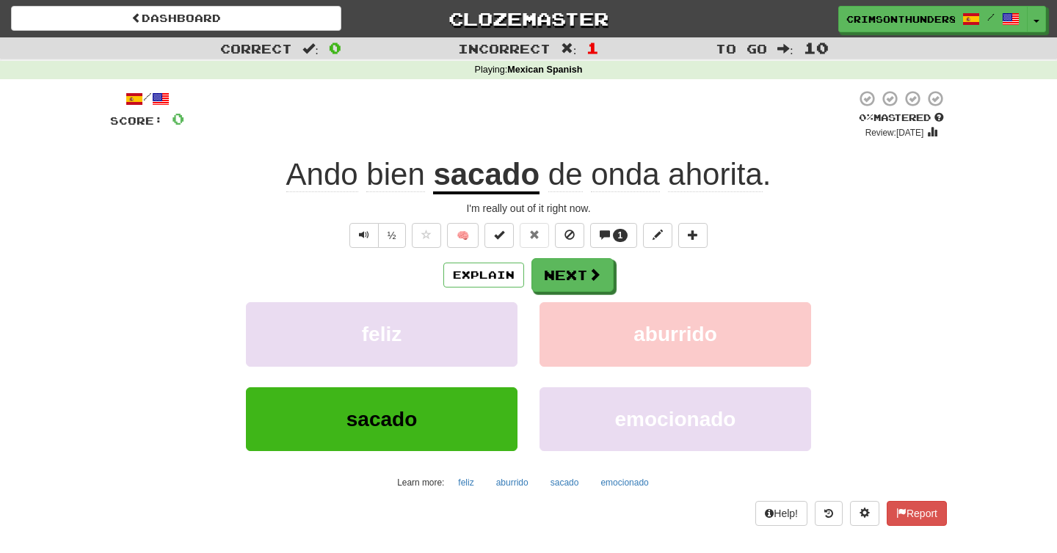
click at [506, 185] on u "sacado" at bounding box center [486, 175] width 106 height 37
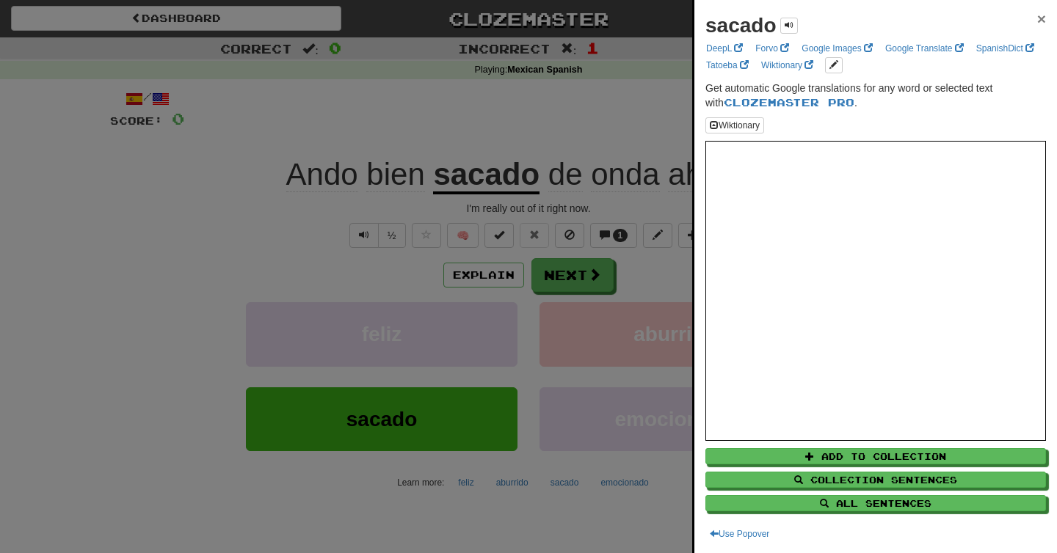
click at [1041, 21] on span "×" at bounding box center [1041, 18] width 9 height 17
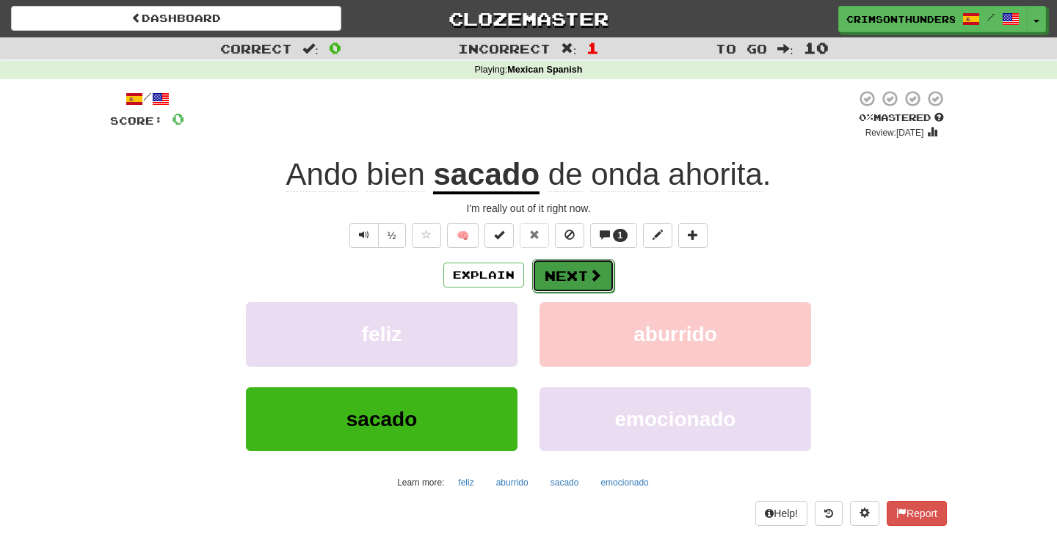
click at [585, 280] on button "Next" at bounding box center [573, 276] width 82 height 34
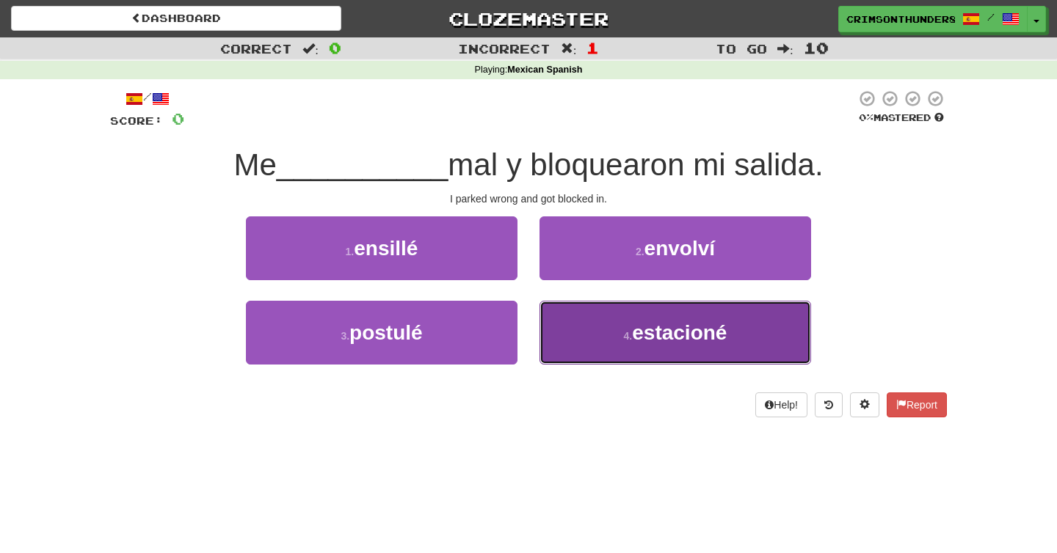
click at [600, 357] on button "4 . estacioné" at bounding box center [675, 333] width 272 height 64
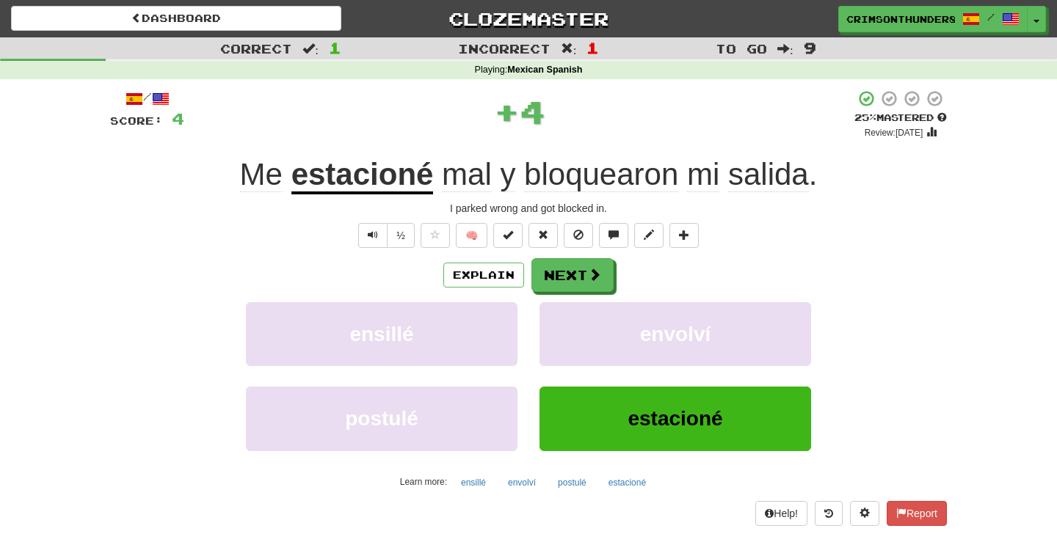
click at [594, 186] on span "bloquearon" at bounding box center [601, 174] width 154 height 35
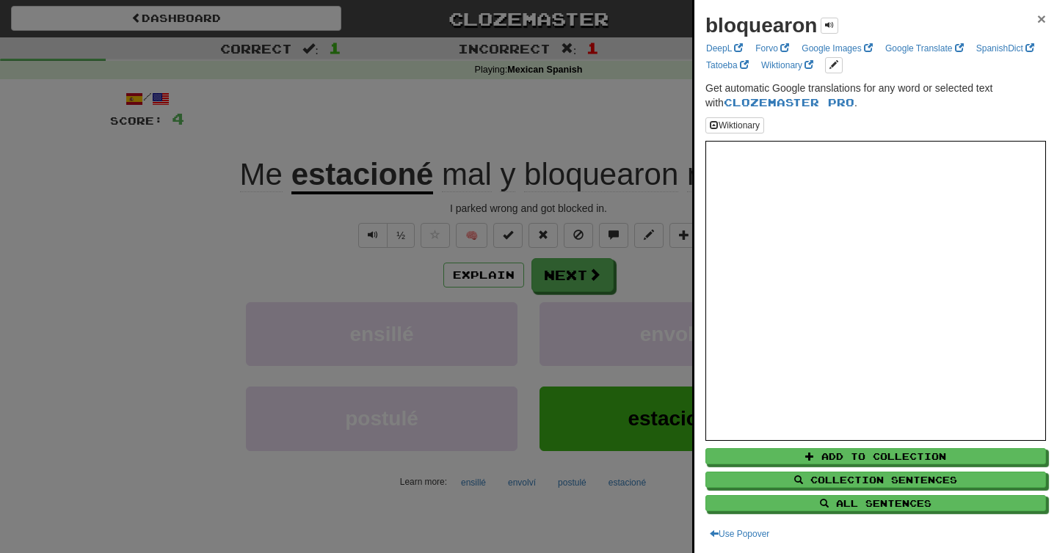
click at [1042, 18] on span "×" at bounding box center [1041, 18] width 9 height 17
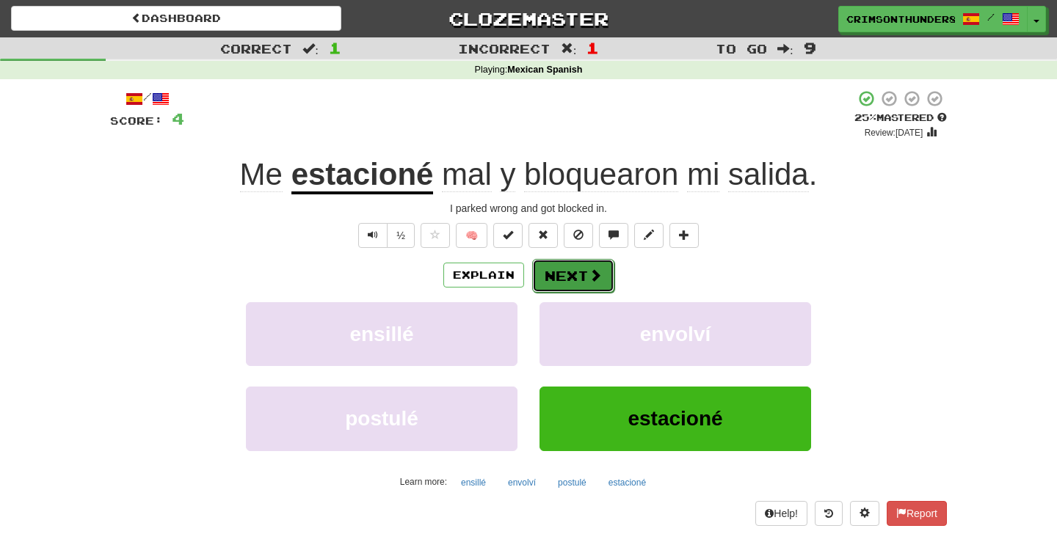
click at [599, 277] on span at bounding box center [595, 275] width 13 height 13
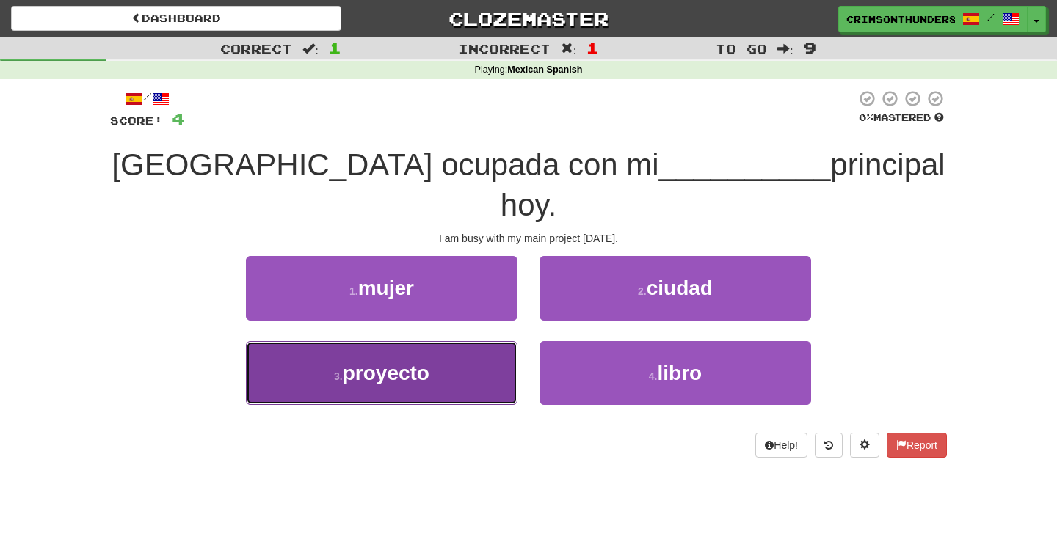
click at [389, 362] on span "proyecto" at bounding box center [386, 373] width 87 height 23
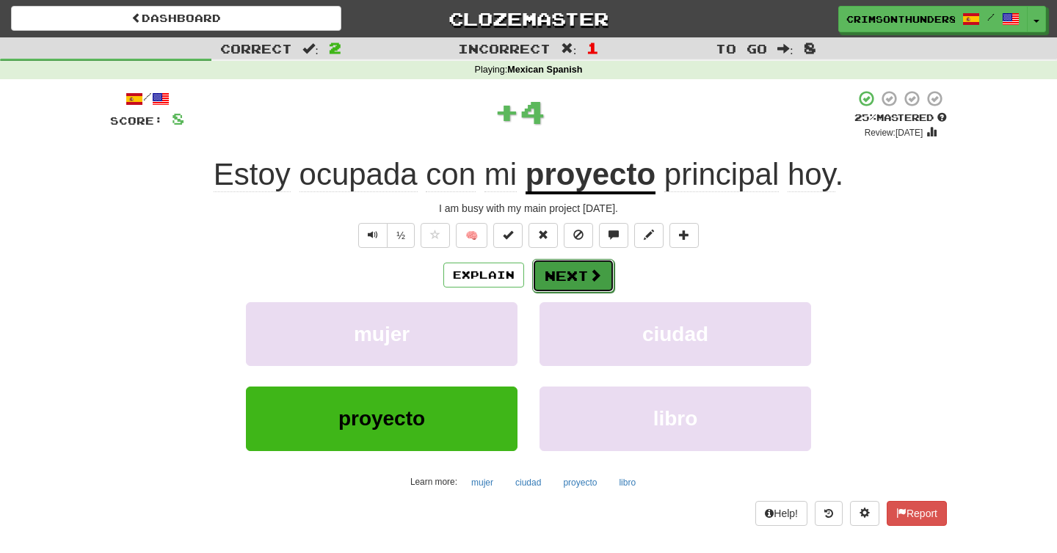
click at [598, 267] on button "Next" at bounding box center [573, 276] width 82 height 34
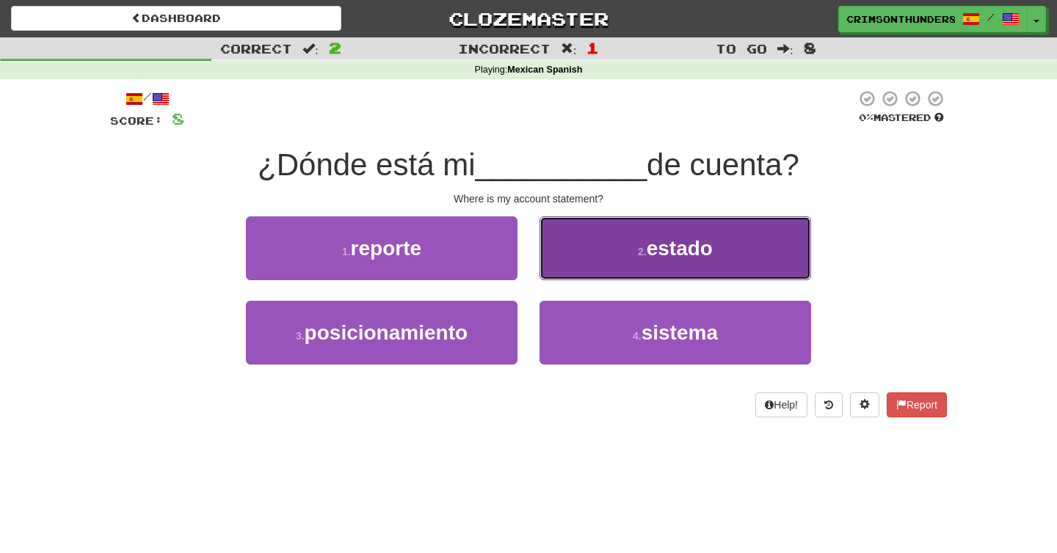
click at [603, 270] on button "2 . estado" at bounding box center [675, 249] width 272 height 64
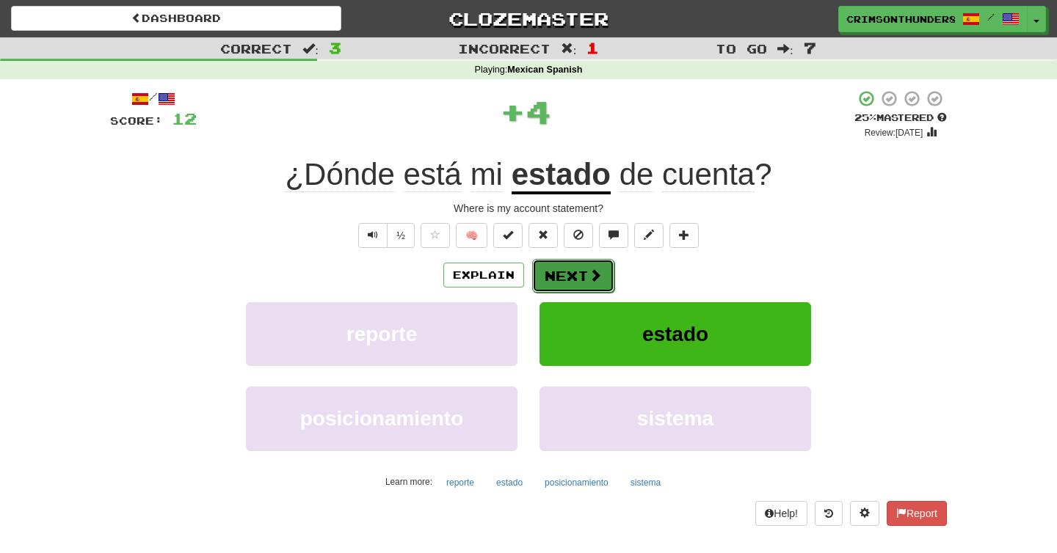
click at [566, 275] on button "Next" at bounding box center [573, 276] width 82 height 34
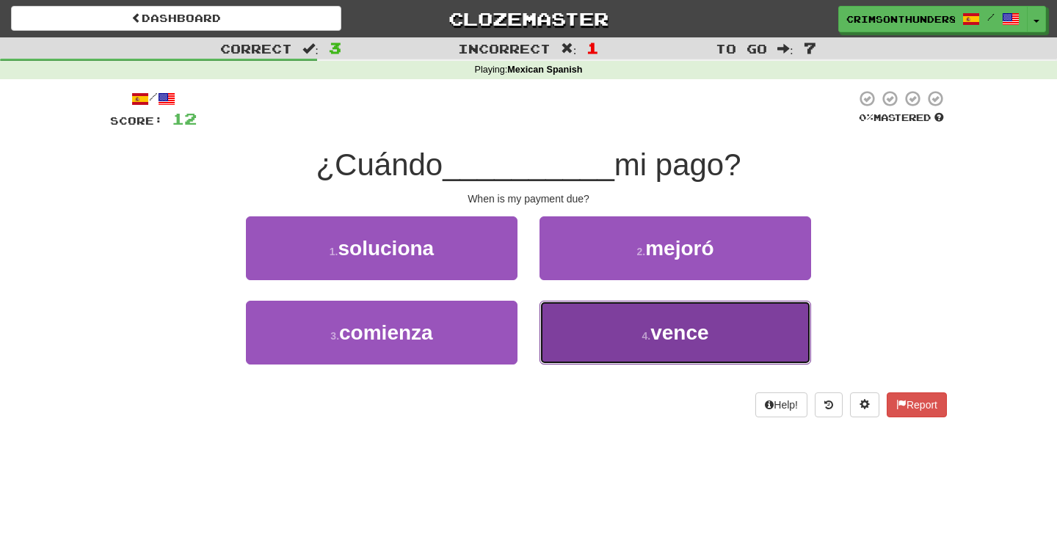
click at [642, 324] on button "4 . vence" at bounding box center [675, 333] width 272 height 64
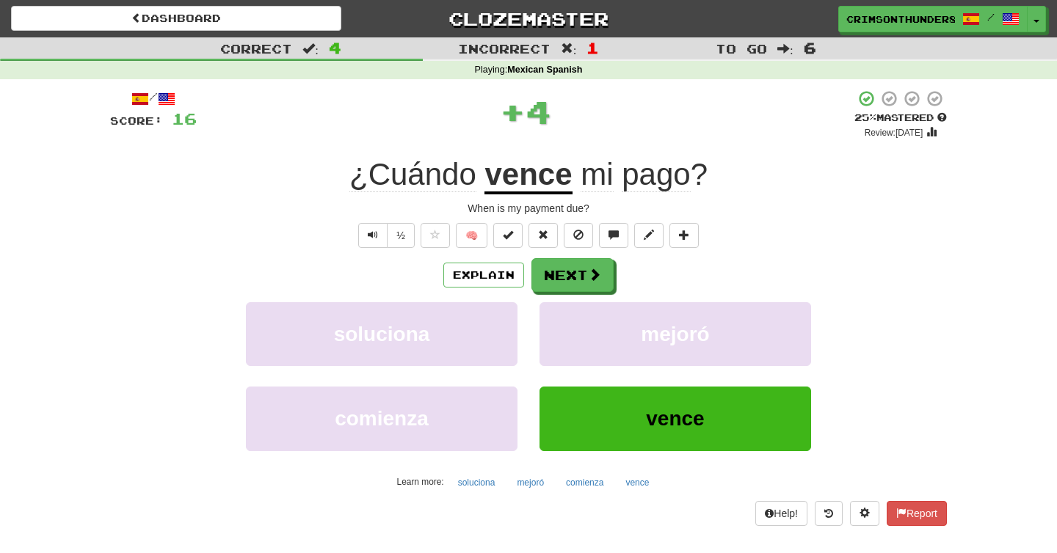
click at [534, 186] on u "vence" at bounding box center [527, 175] width 87 height 37
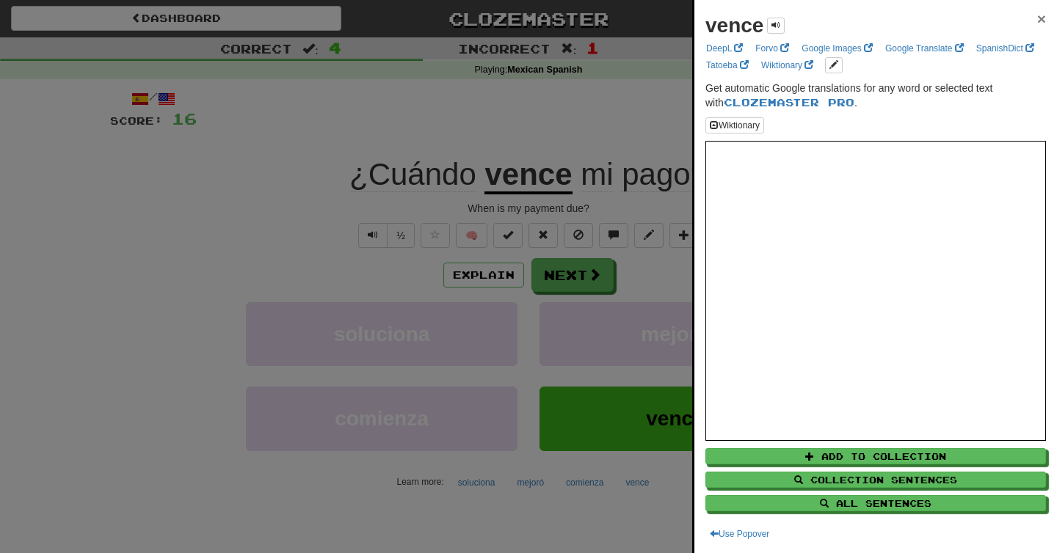
click at [1039, 26] on span "×" at bounding box center [1041, 18] width 9 height 17
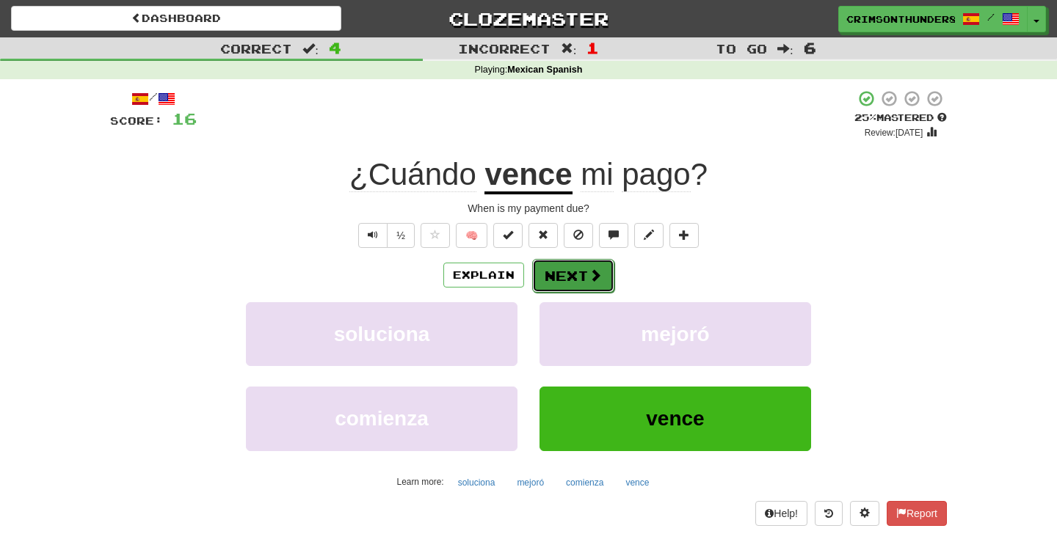
click at [606, 265] on button "Next" at bounding box center [573, 276] width 82 height 34
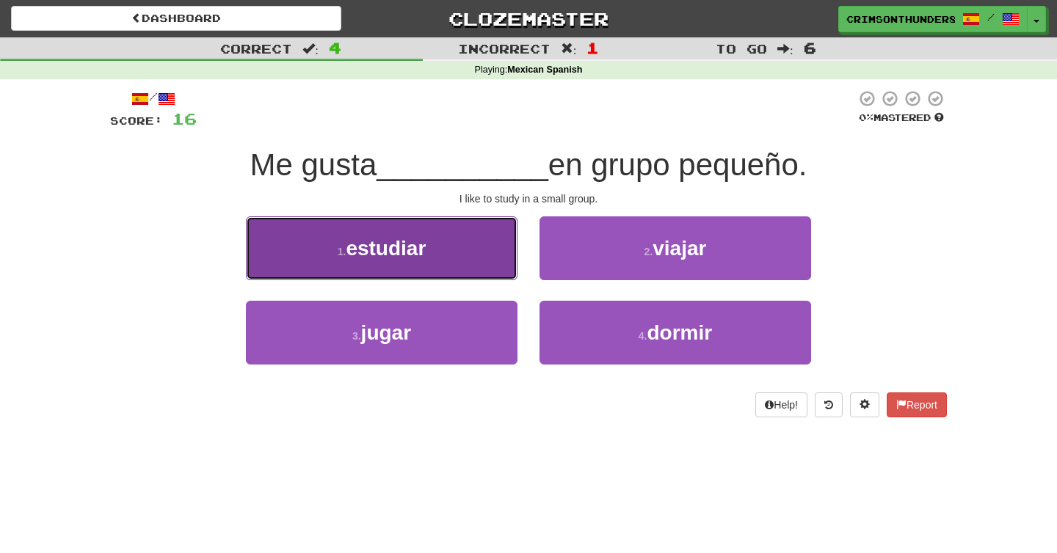
click at [381, 247] on span "estudiar" at bounding box center [386, 248] width 80 height 23
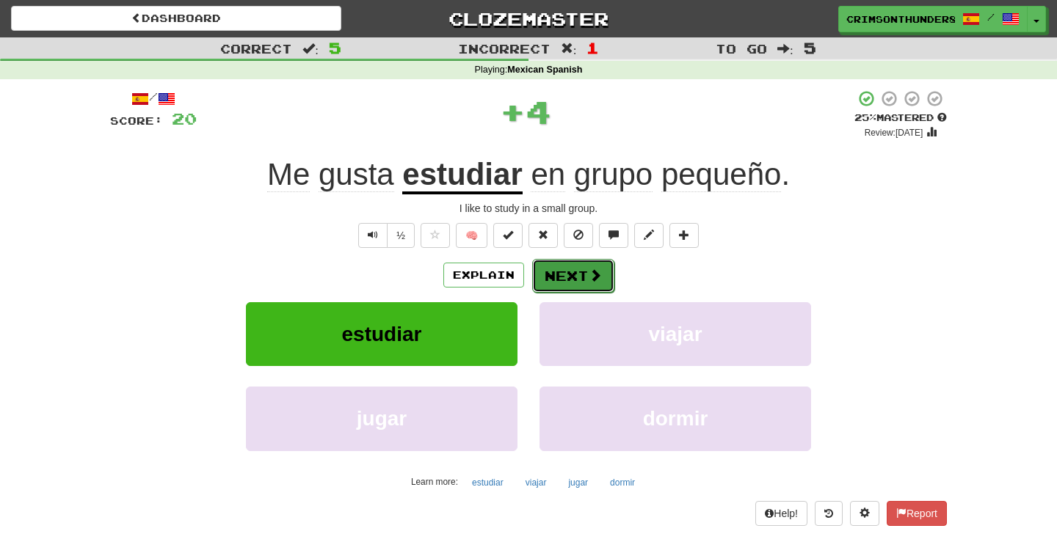
click at [573, 274] on button "Next" at bounding box center [573, 276] width 82 height 34
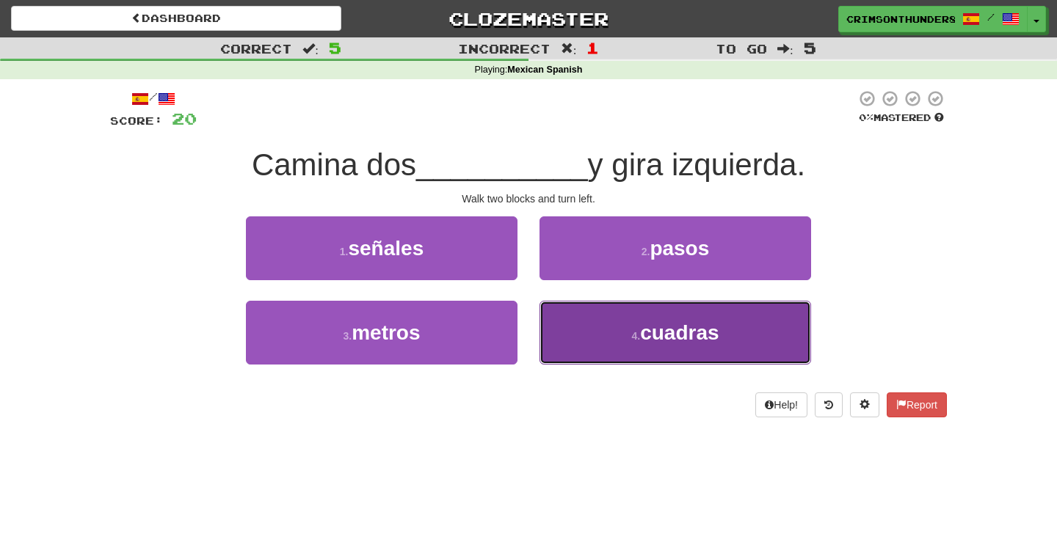
click at [688, 324] on span "cuadras" at bounding box center [679, 332] width 79 height 23
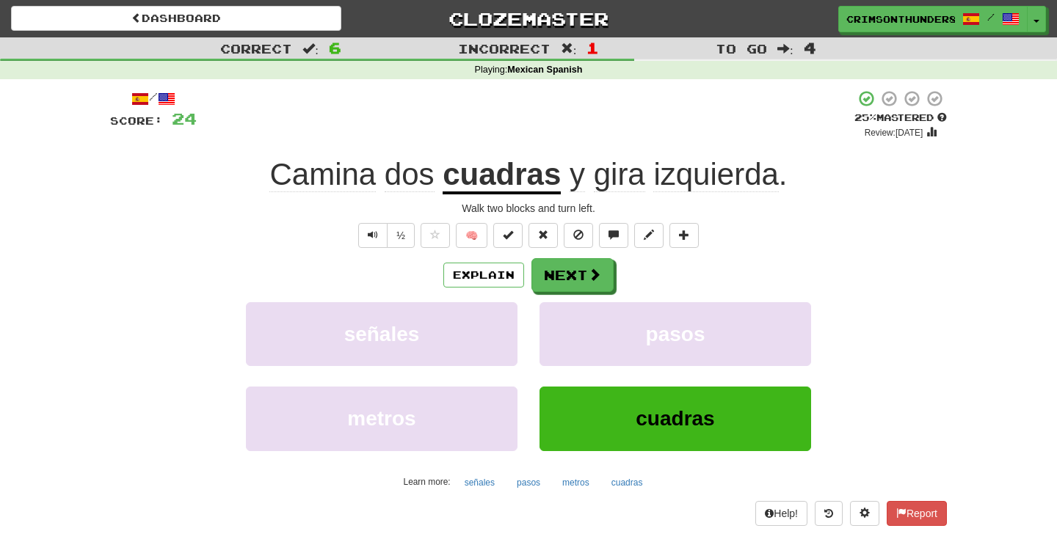
click at [584, 295] on div "Explain Next señales pasos metros cuadras Learn more: señales pasos metros cuad…" at bounding box center [528, 376] width 837 height 236
click at [584, 285] on button "Next" at bounding box center [573, 276] width 82 height 34
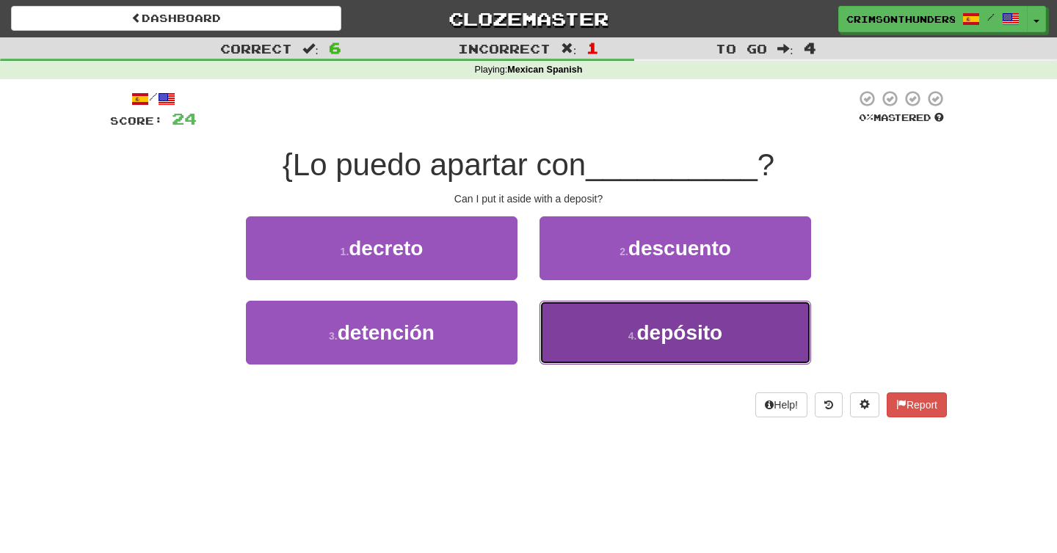
click at [597, 315] on button "4 . depósito" at bounding box center [675, 333] width 272 height 64
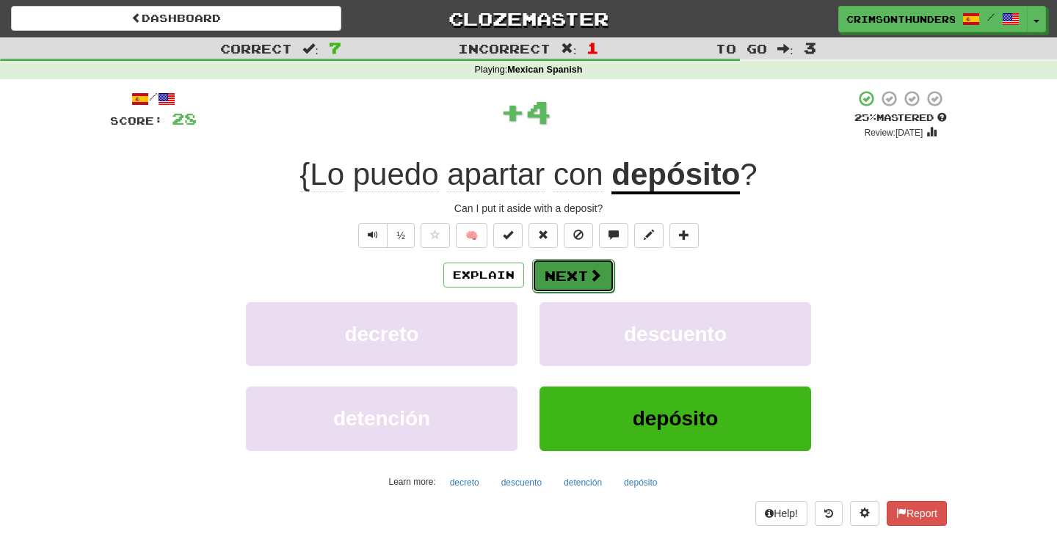
click at [569, 269] on button "Next" at bounding box center [573, 276] width 82 height 34
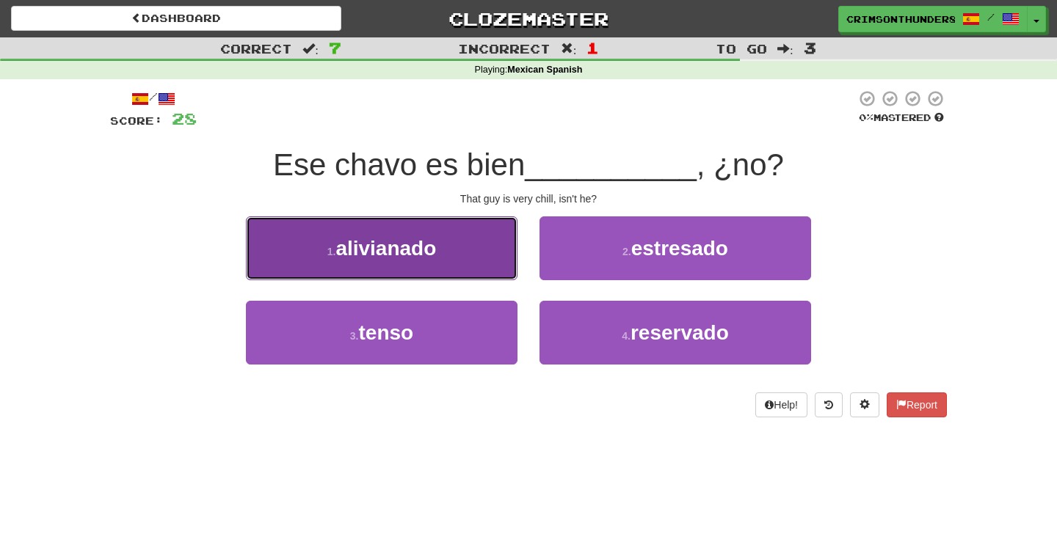
click at [479, 258] on button "1 . alivianado" at bounding box center [382, 249] width 272 height 64
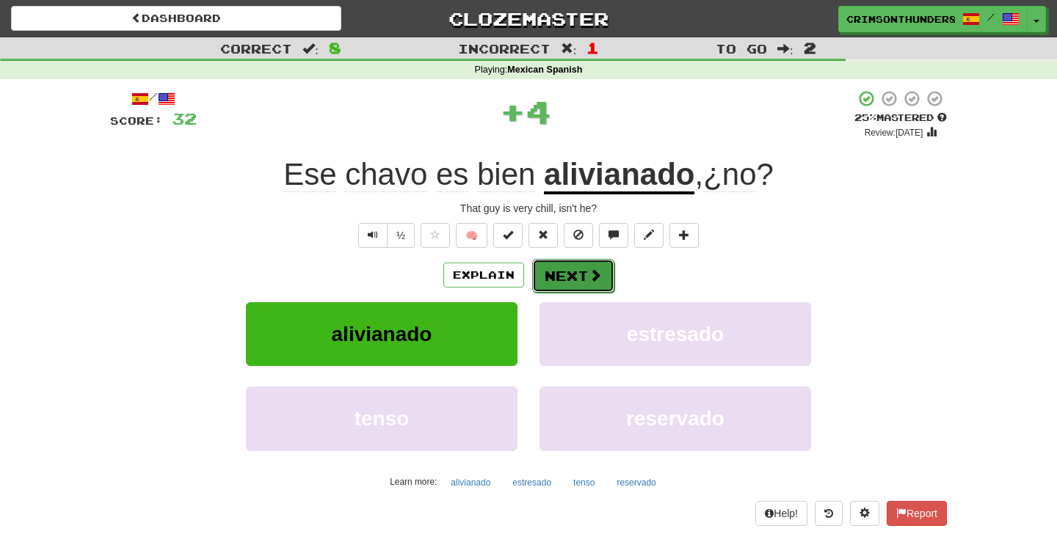
click at [595, 284] on button "Next" at bounding box center [573, 276] width 82 height 34
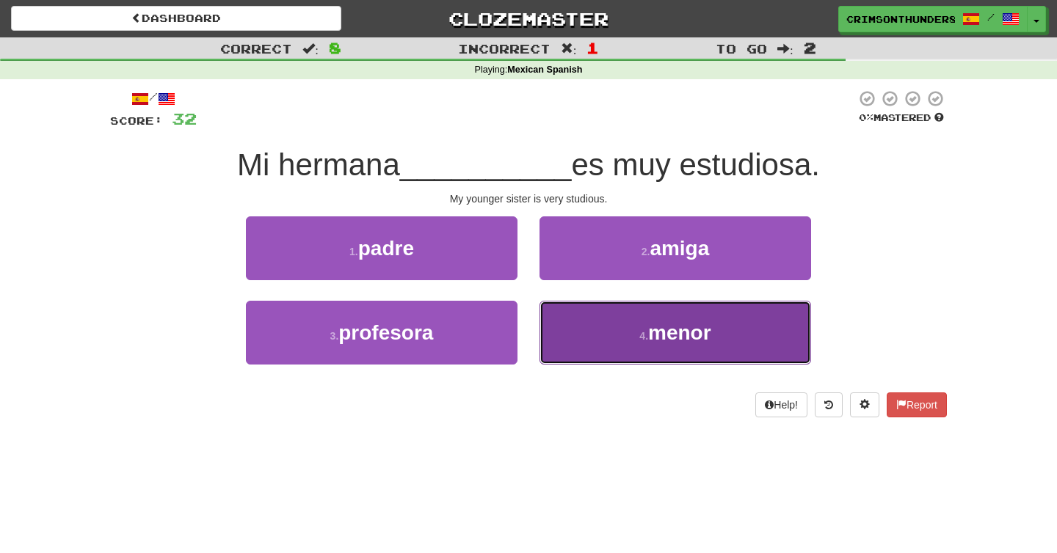
click at [591, 324] on button "4 . menor" at bounding box center [675, 333] width 272 height 64
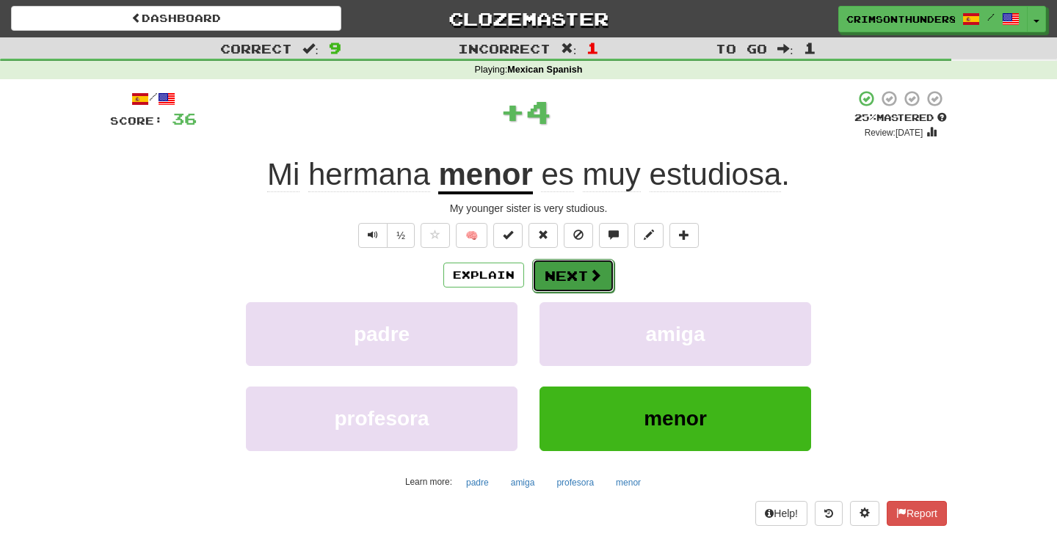
click at [580, 283] on button "Next" at bounding box center [573, 276] width 82 height 34
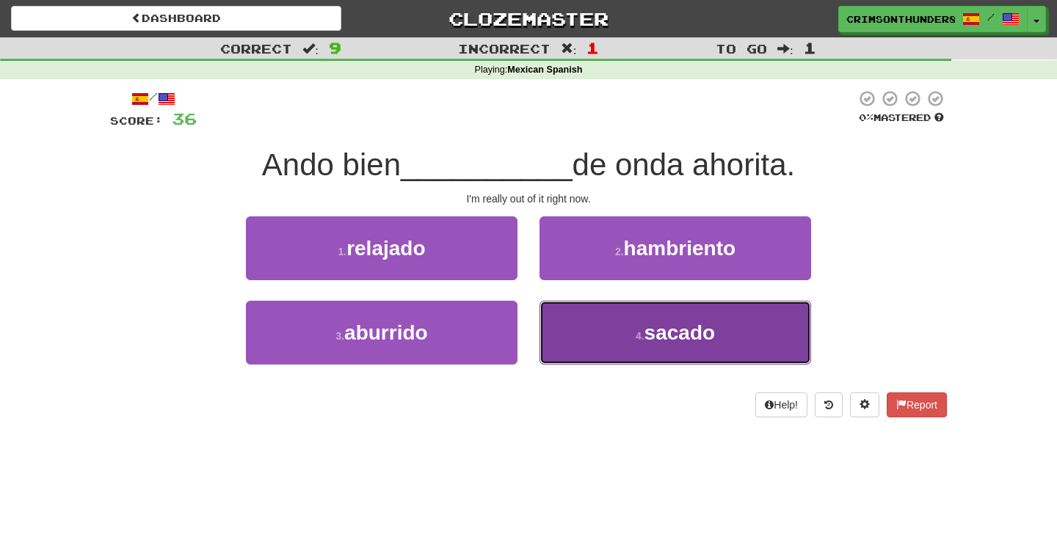
click at [630, 325] on button "4 . sacado" at bounding box center [675, 333] width 272 height 64
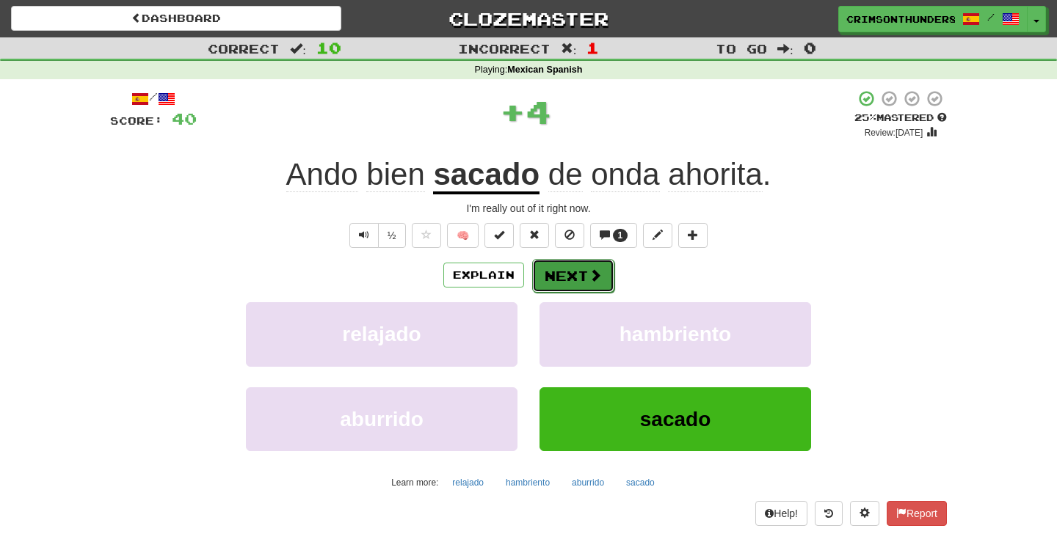
click at [595, 288] on button "Next" at bounding box center [573, 276] width 82 height 34
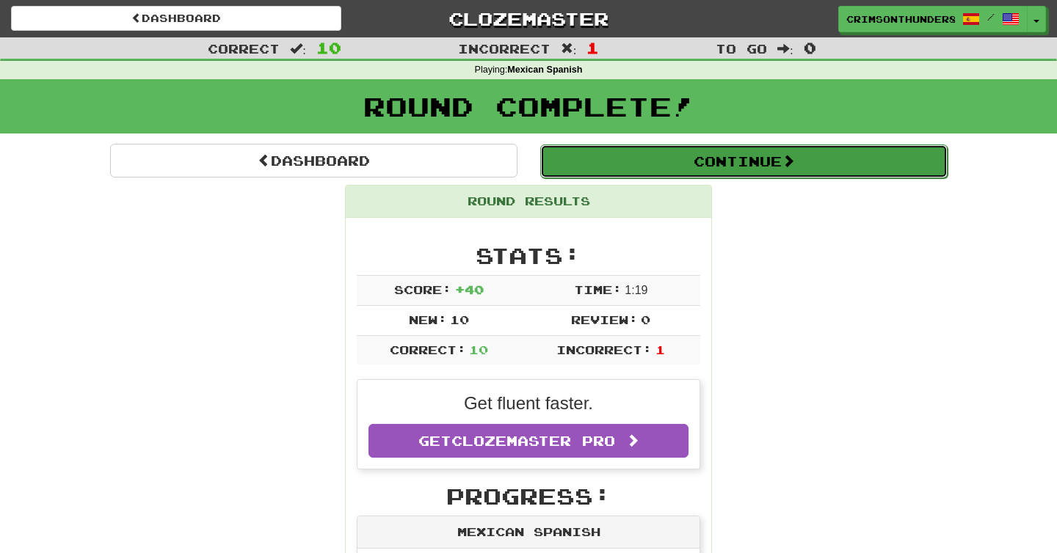
click at [671, 167] on button "Continue" at bounding box center [743, 162] width 407 height 34
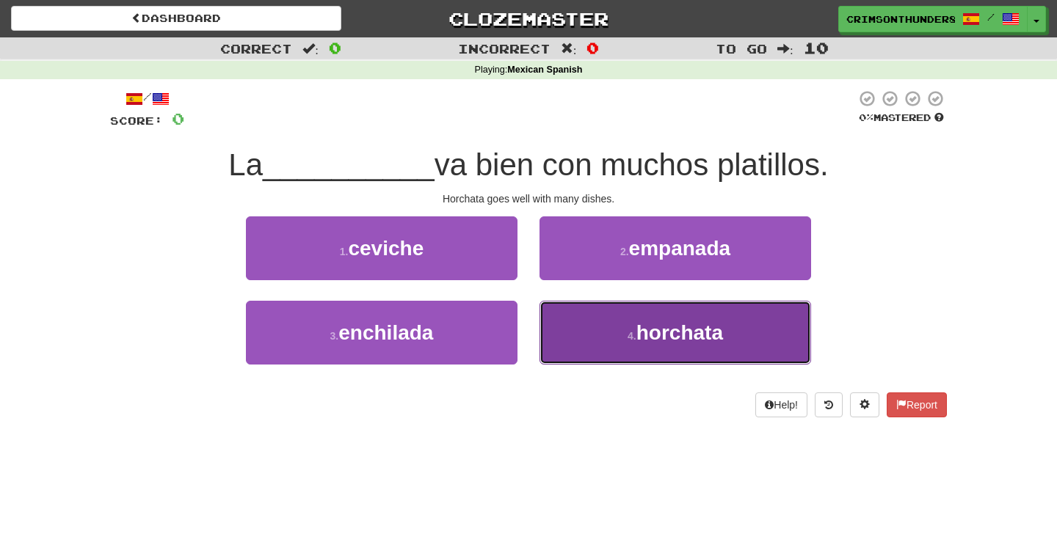
click at [652, 321] on span "horchata" at bounding box center [679, 332] width 87 height 23
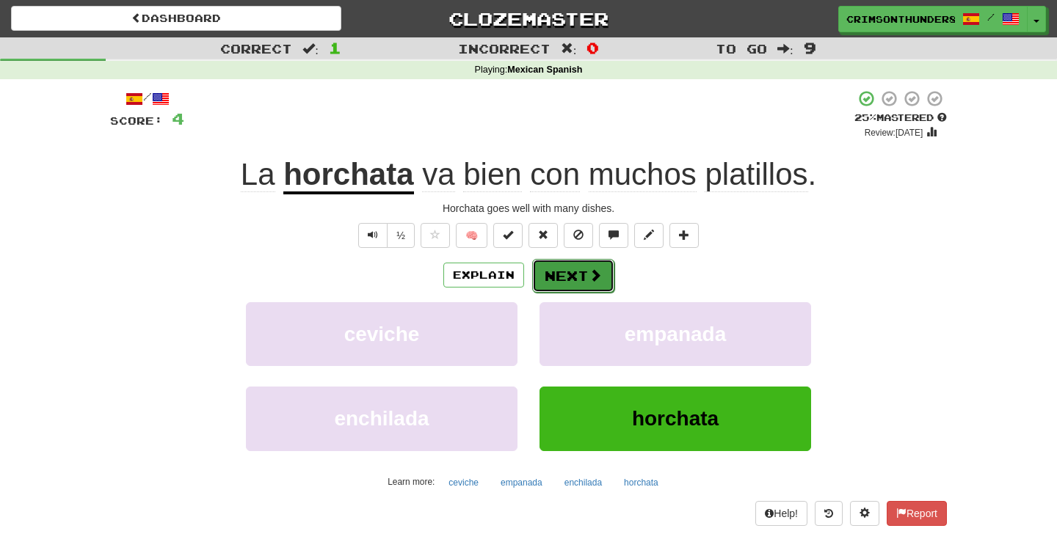
click at [597, 280] on span at bounding box center [595, 275] width 13 height 13
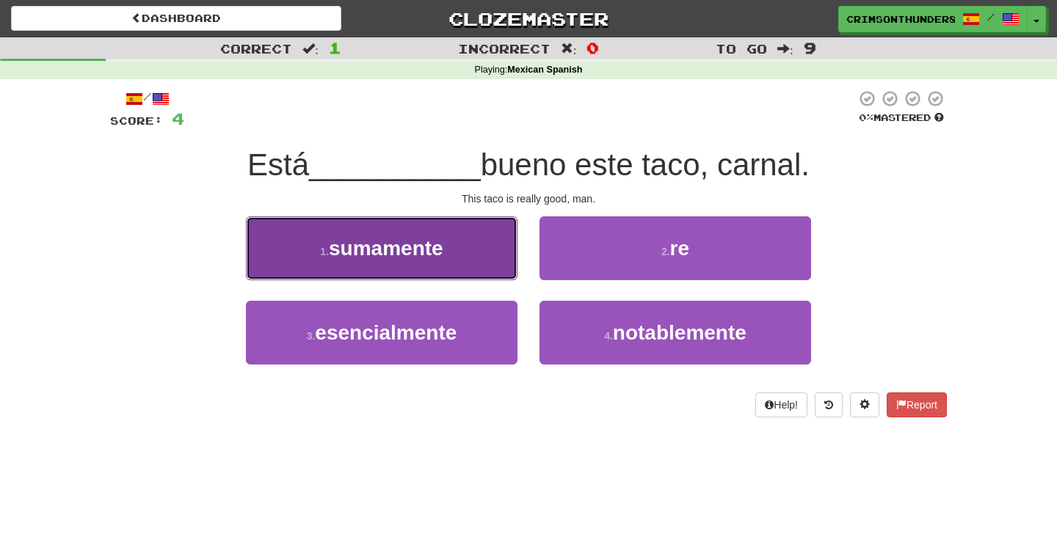
click at [474, 274] on button "1 . sumamente" at bounding box center [382, 249] width 272 height 64
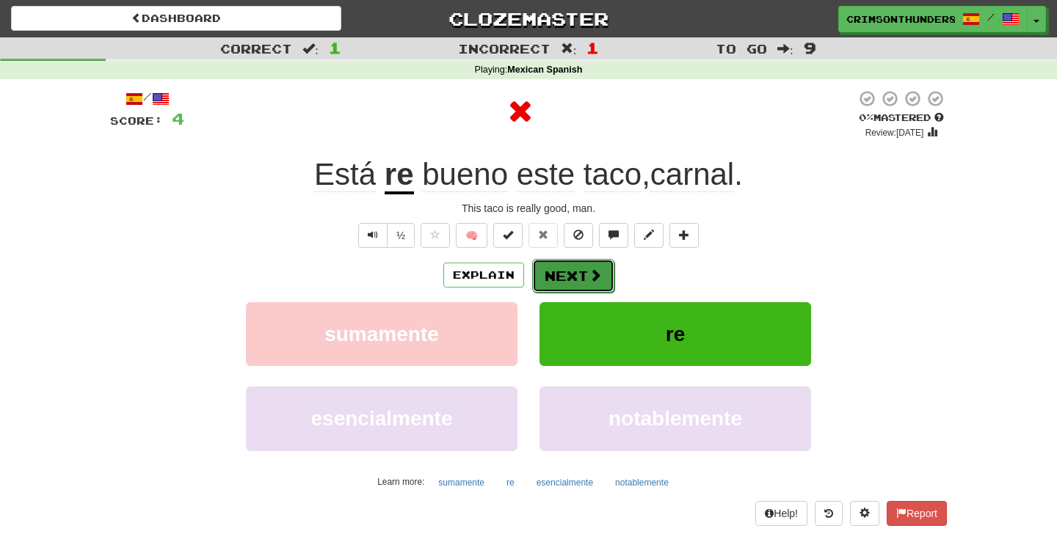
click at [598, 282] on span at bounding box center [595, 275] width 13 height 13
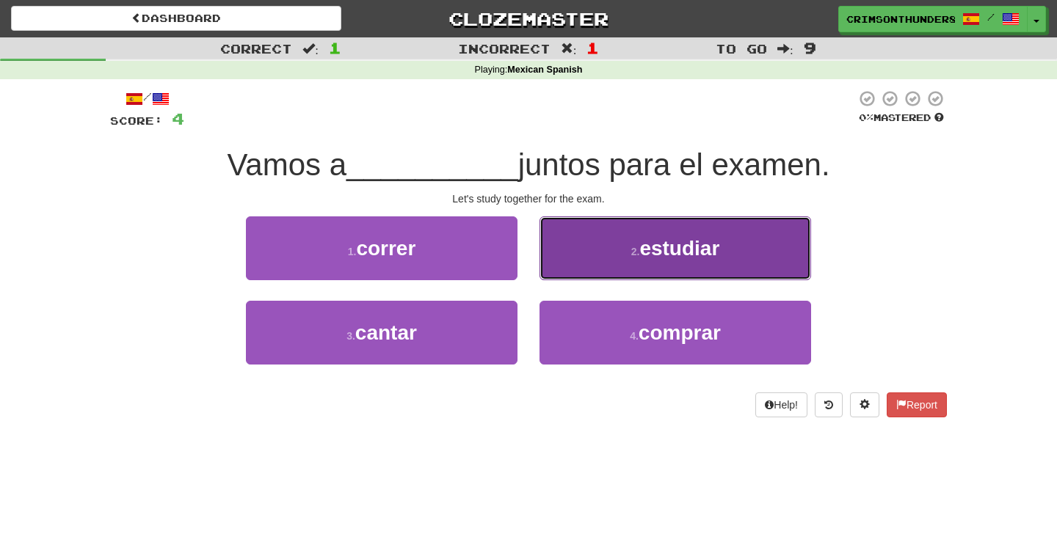
click at [683, 238] on span "estudiar" at bounding box center [679, 248] width 80 height 23
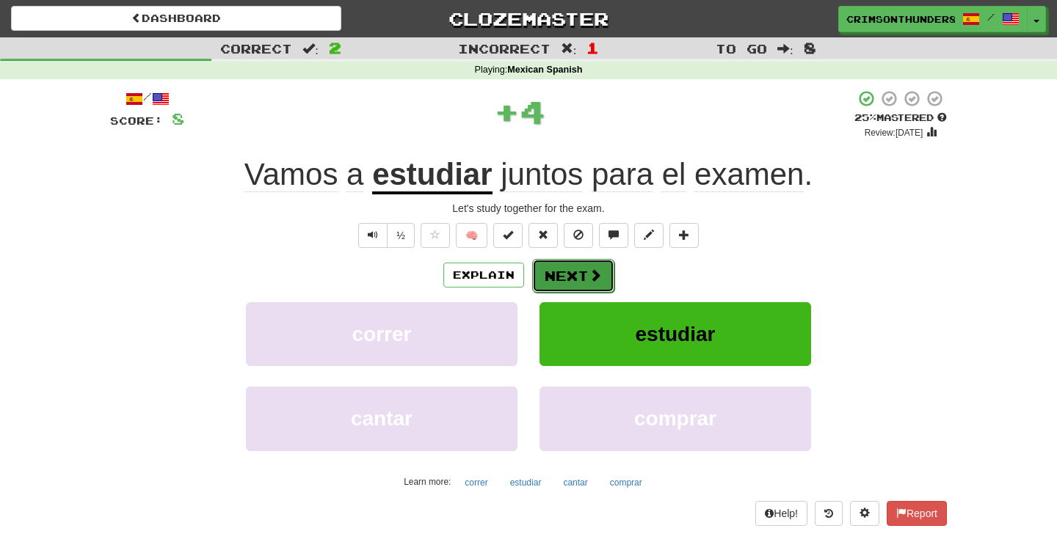
click at [574, 268] on button "Next" at bounding box center [573, 276] width 82 height 34
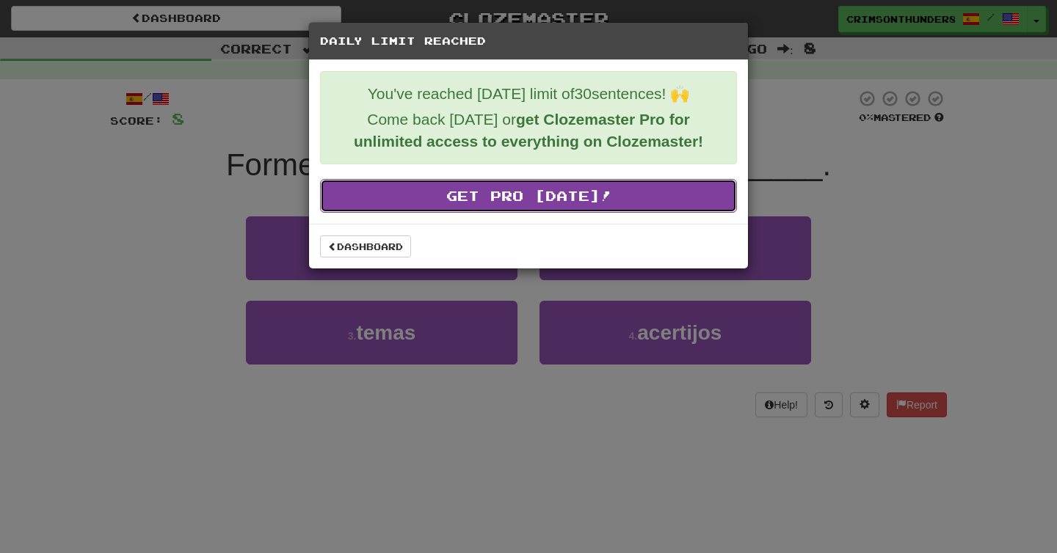
click at [416, 211] on link "Get Pro Today!" at bounding box center [528, 196] width 417 height 34
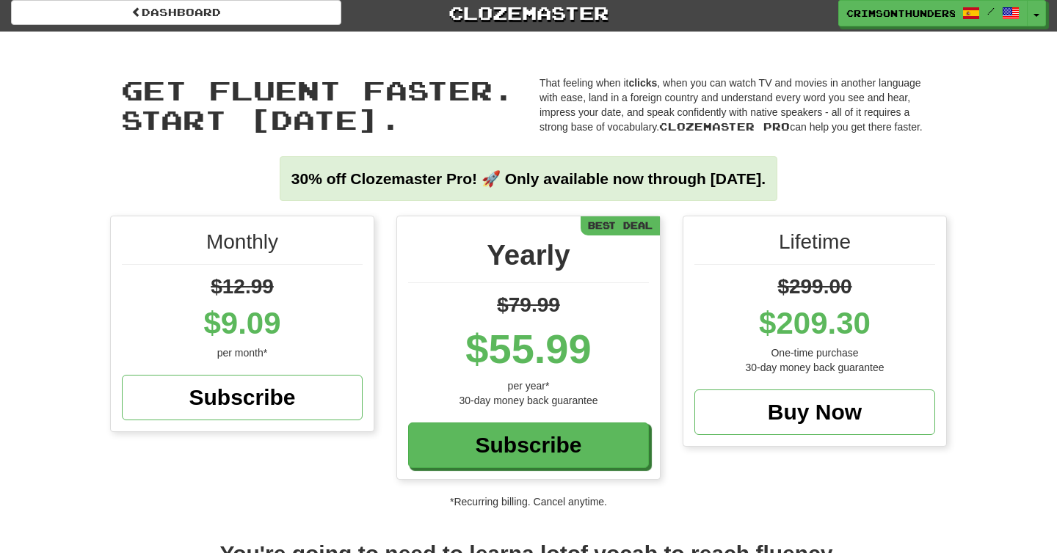
scroll to position [3, 0]
